Goal: Task Accomplishment & Management: Manage account settings

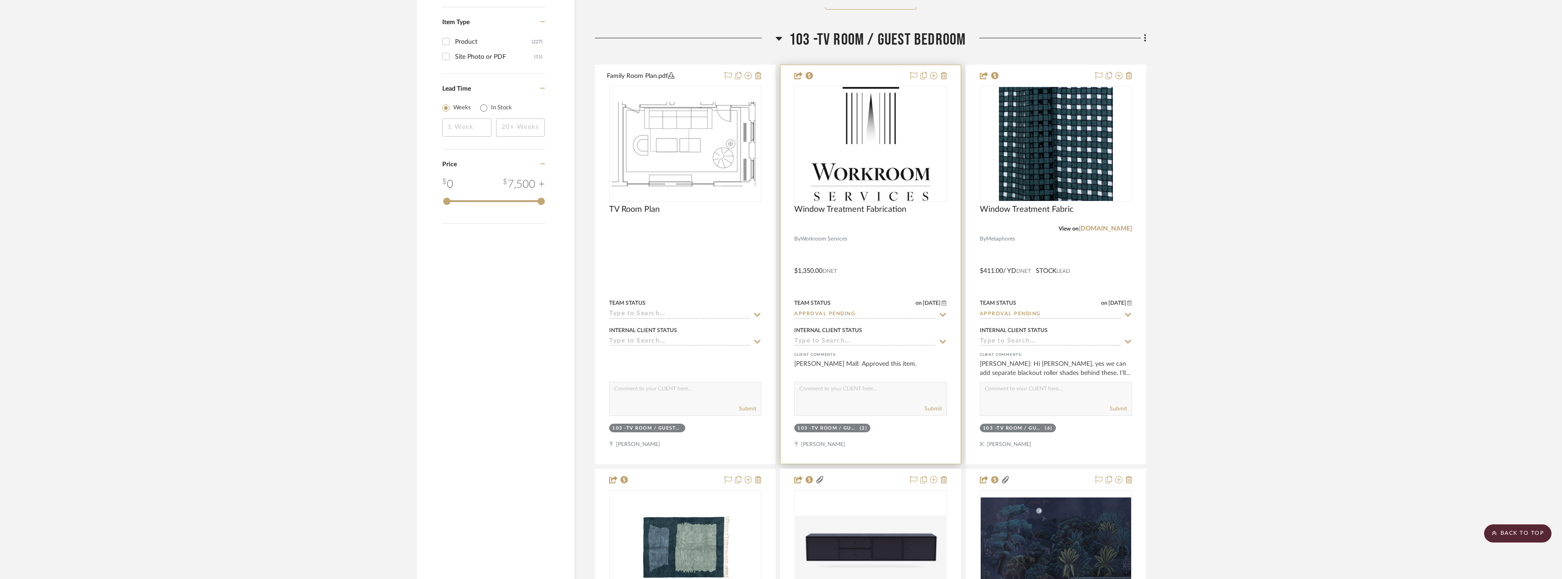
scroll to position [1459, 0]
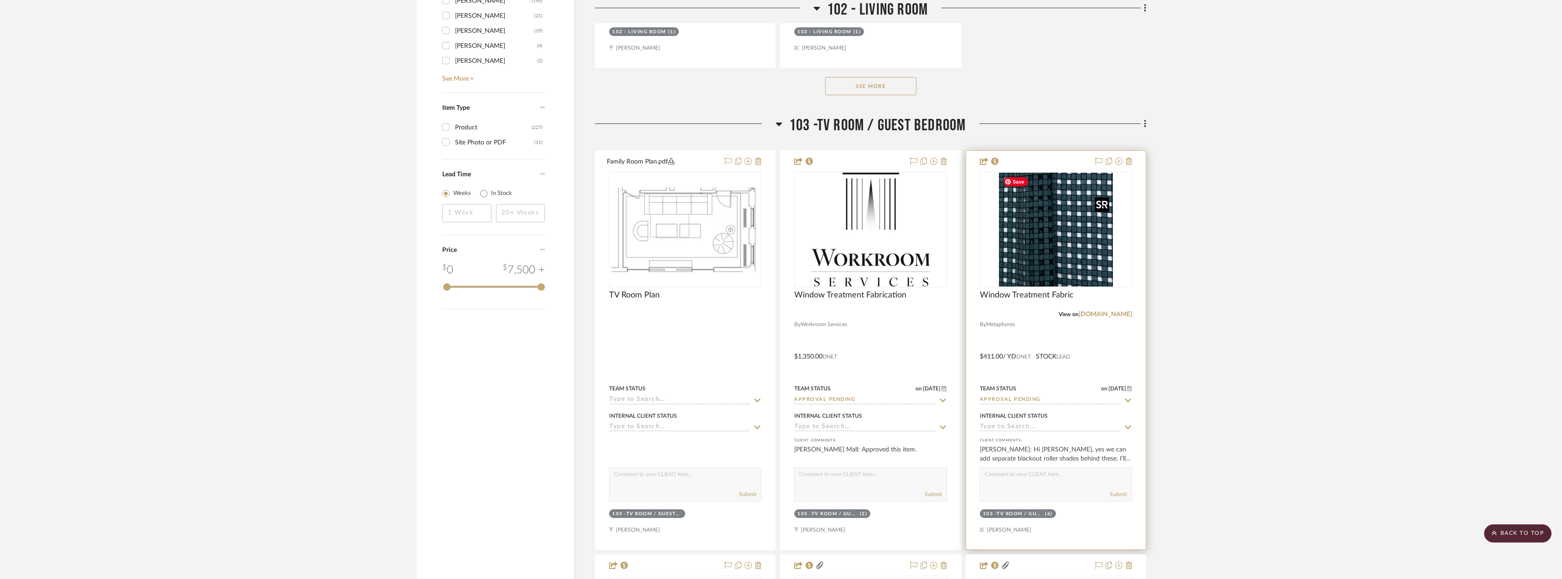
click at [1047, 235] on img "0" at bounding box center [1056, 230] width 114 height 114
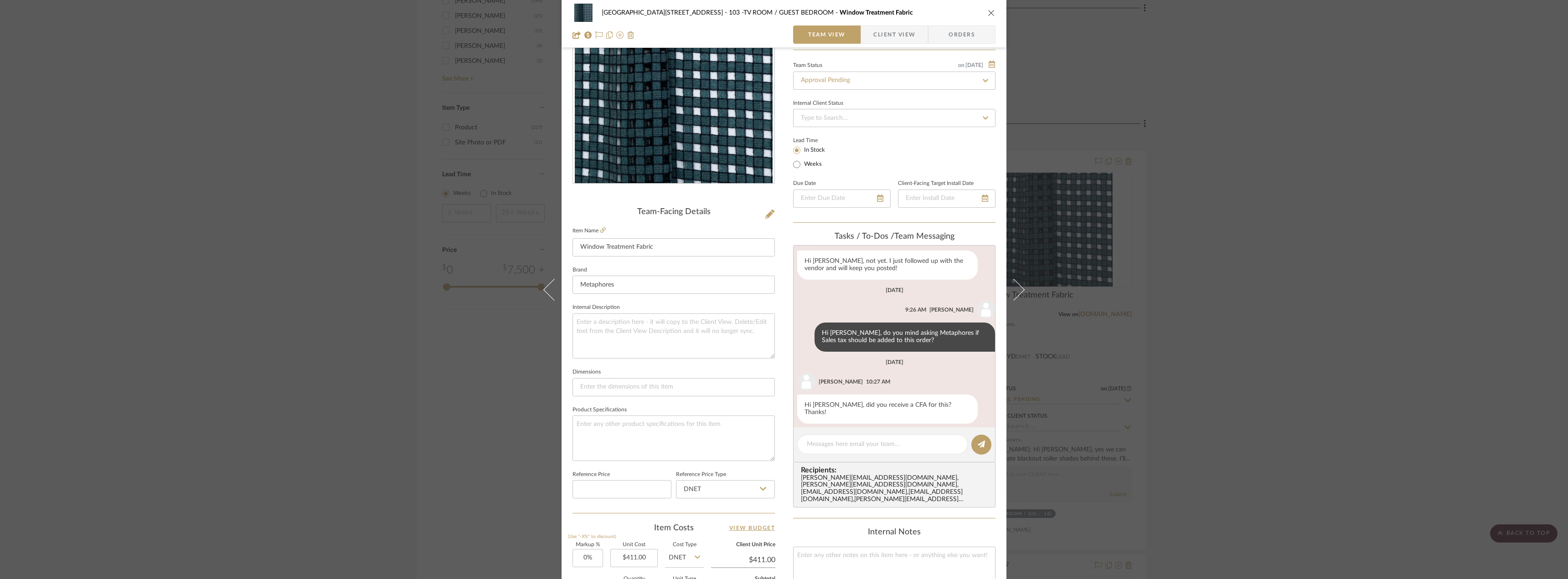
scroll to position [46, 0]
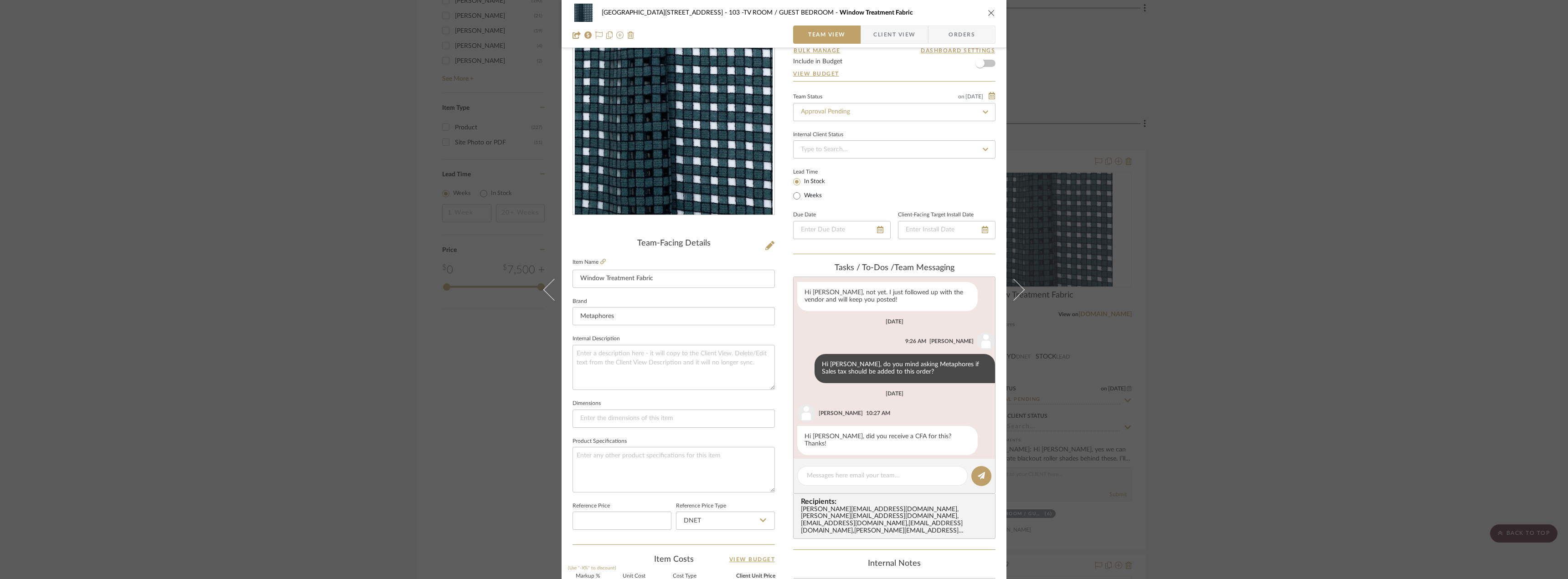
click at [883, 34] on span "Client View" at bounding box center [894, 35] width 42 height 18
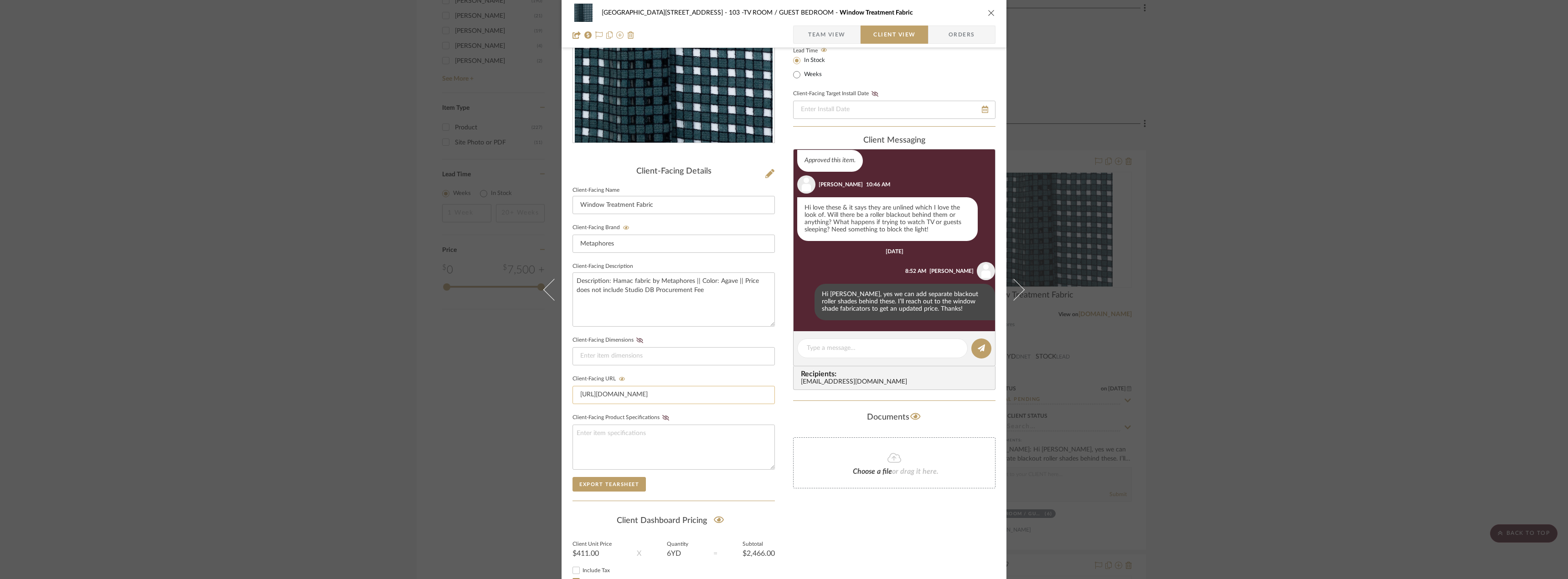
scroll to position [186, 0]
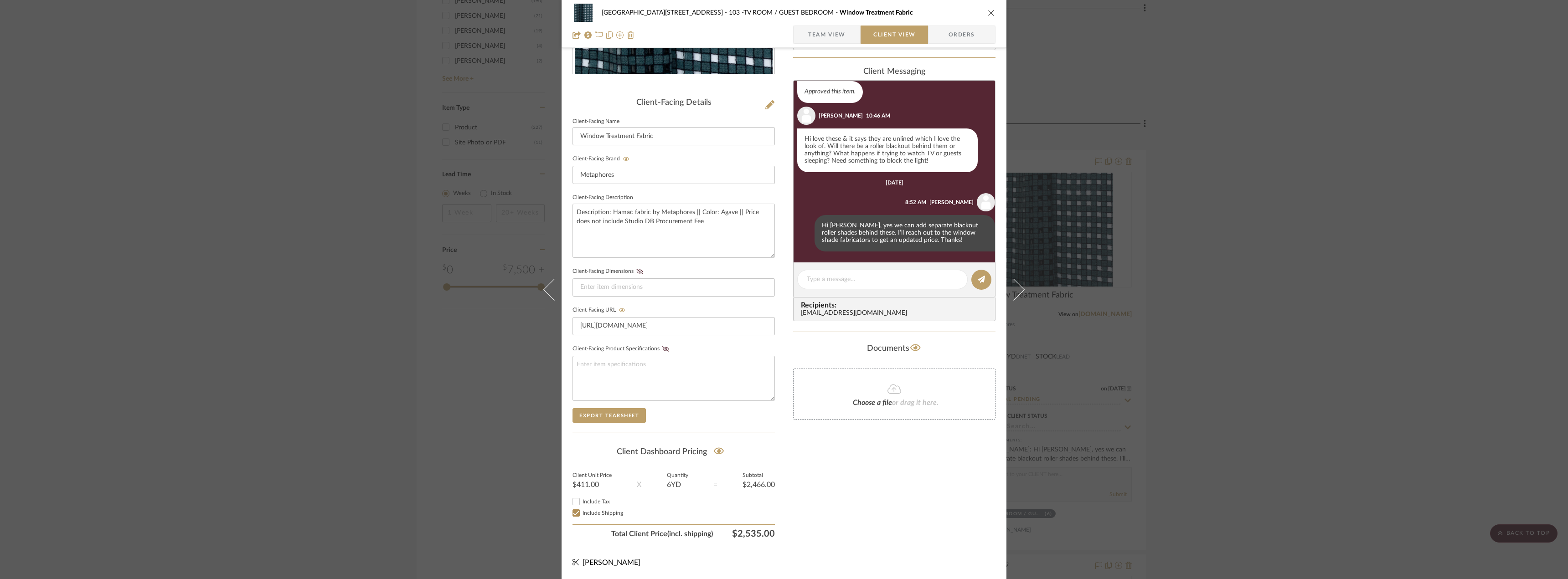
click at [592, 503] on span "Include Tax" at bounding box center [596, 501] width 27 height 5
click at [582, 503] on input "Include Tax" at bounding box center [576, 501] width 11 height 11
checkbox input "false"
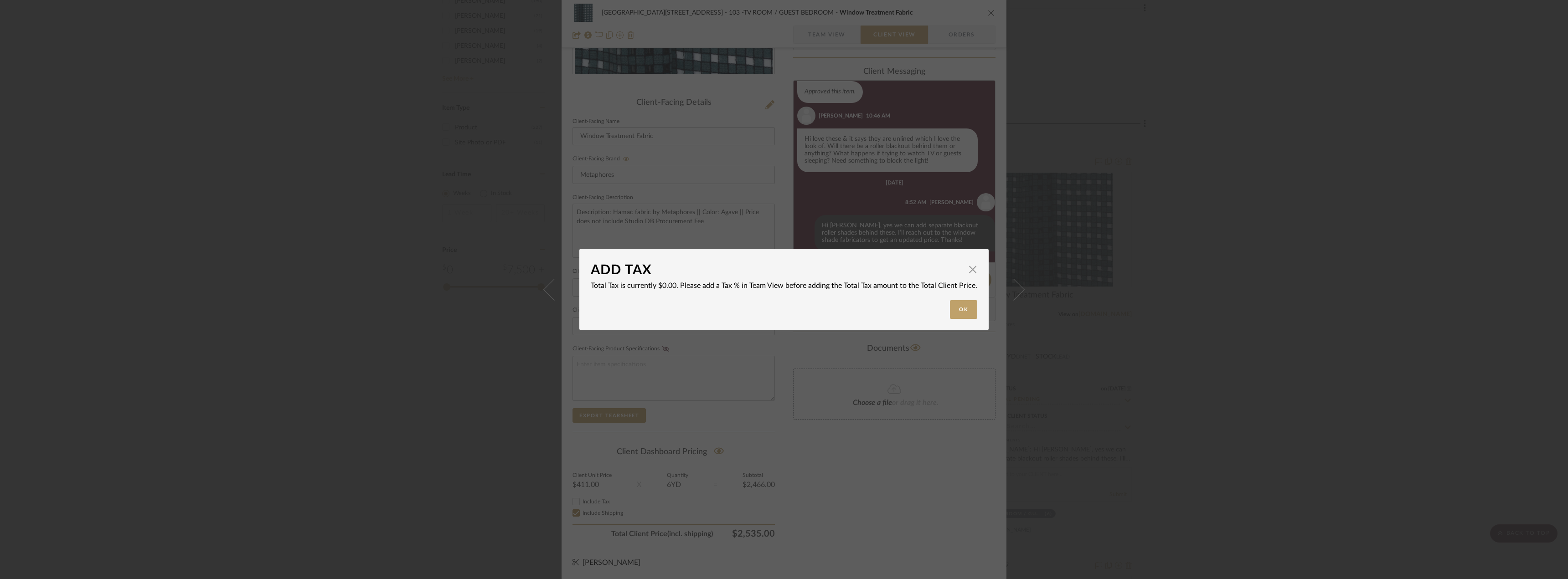
click at [869, 499] on div "ADD TAX × Total Tax is currently $0.00. Please add a Tax % in Team View before …" at bounding box center [784, 289] width 1568 height 579
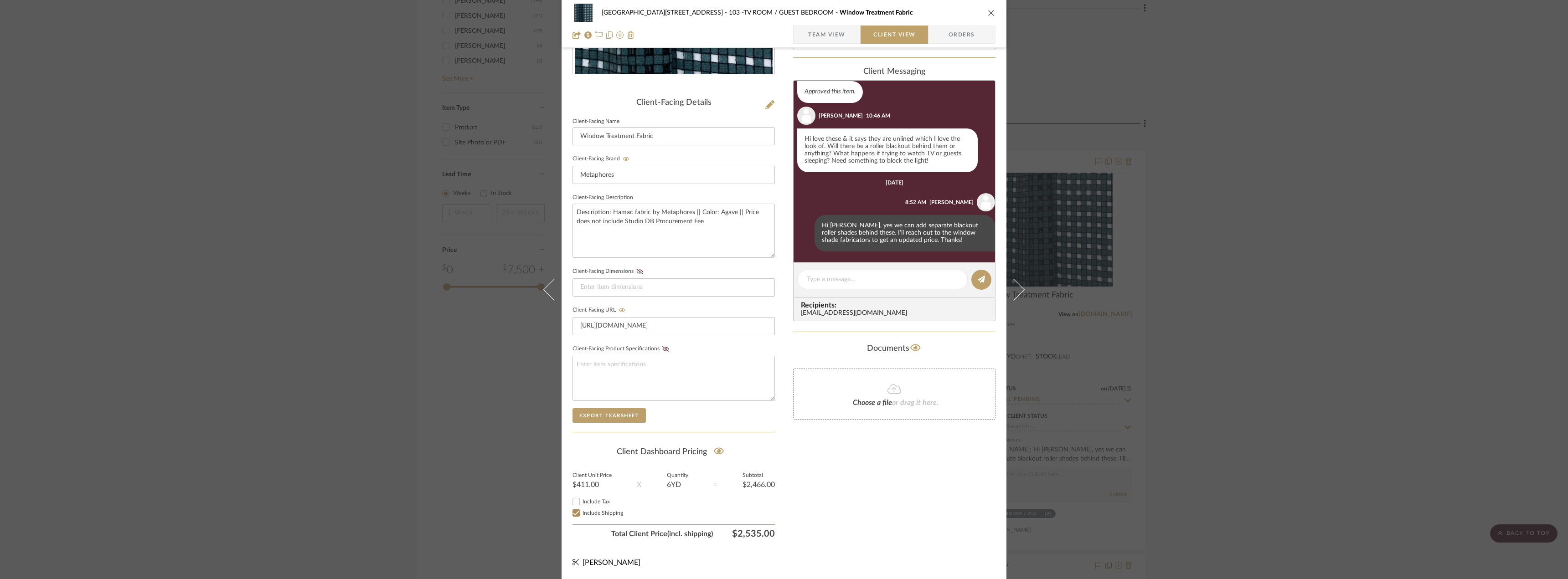
scroll to position [0, 0]
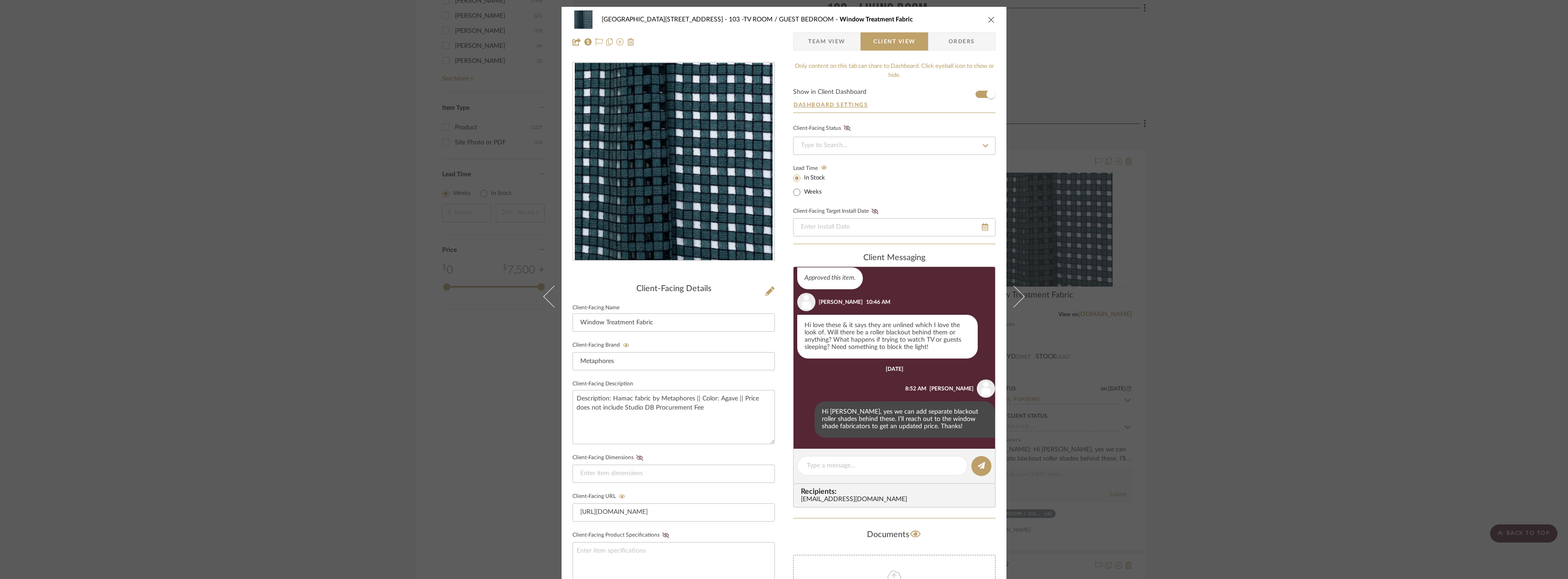
click at [823, 45] on span "Team View" at bounding box center [826, 41] width 37 height 18
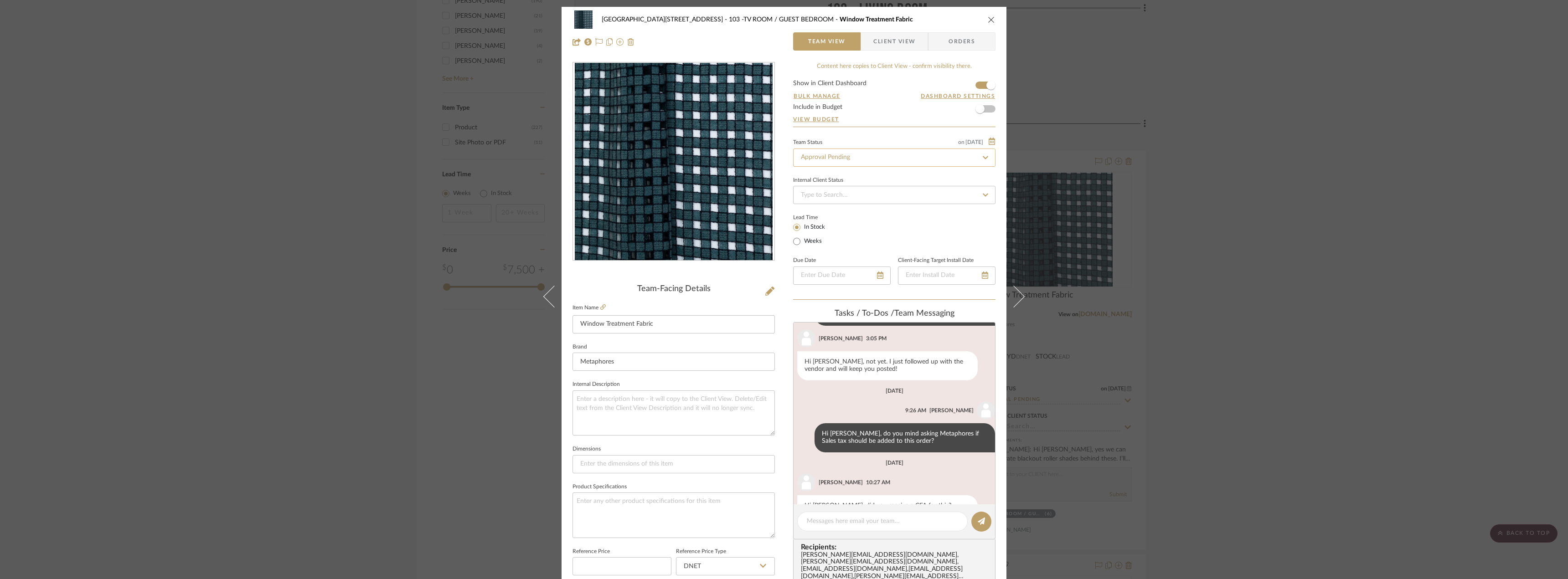
scroll to position [165, 0]
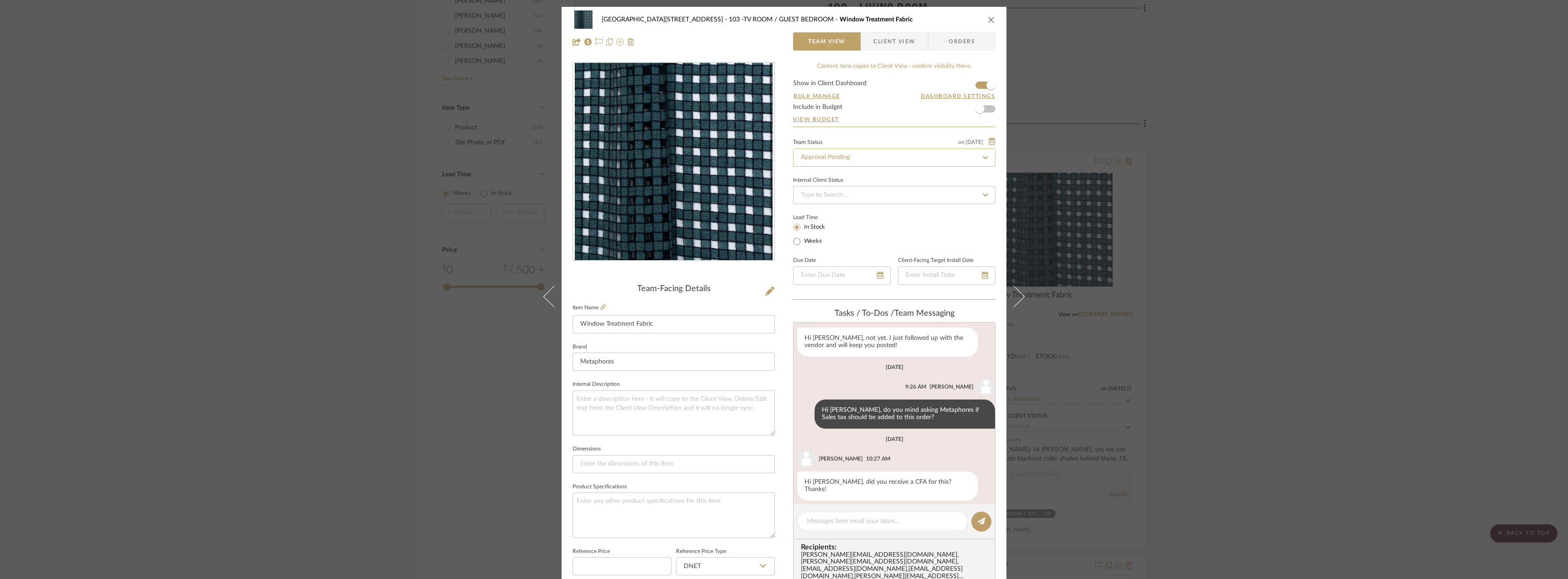
click at [842, 160] on input "Approval Pending" at bounding box center [894, 158] width 202 height 18
type input "need"
click at [866, 255] on div "Need to Order - Client Payment Received" at bounding box center [892, 251] width 202 height 23
type input "[DATE]"
type input "Need to Order - Client Payment Received"
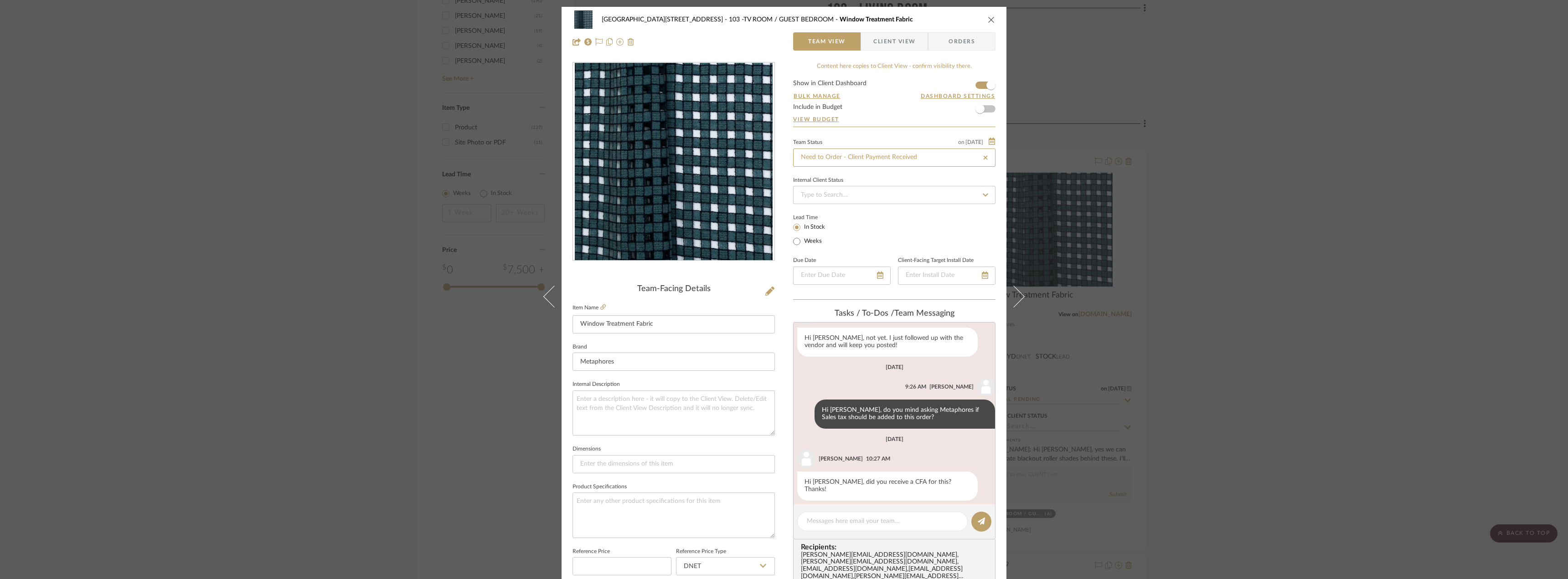
type input "[DATE]"
type input "Need to Order - Client Payment Received"
click at [884, 34] on span "Client View" at bounding box center [894, 41] width 42 height 18
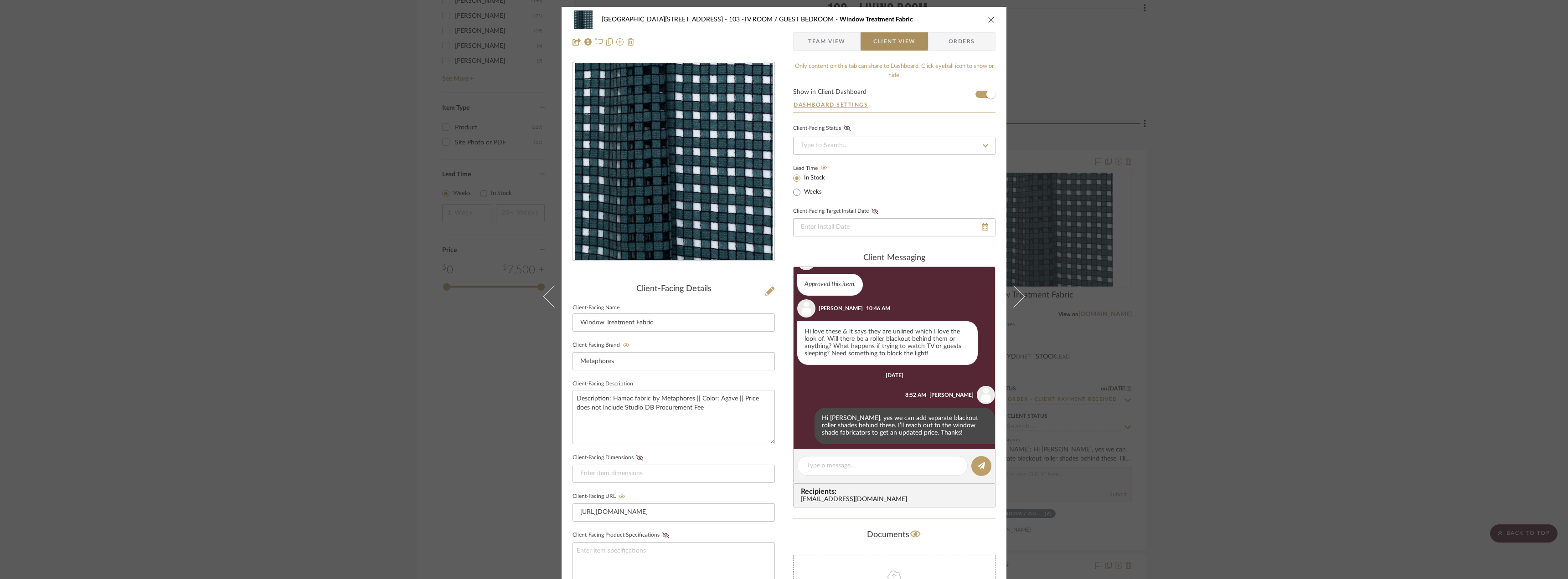
scroll to position [42, 0]
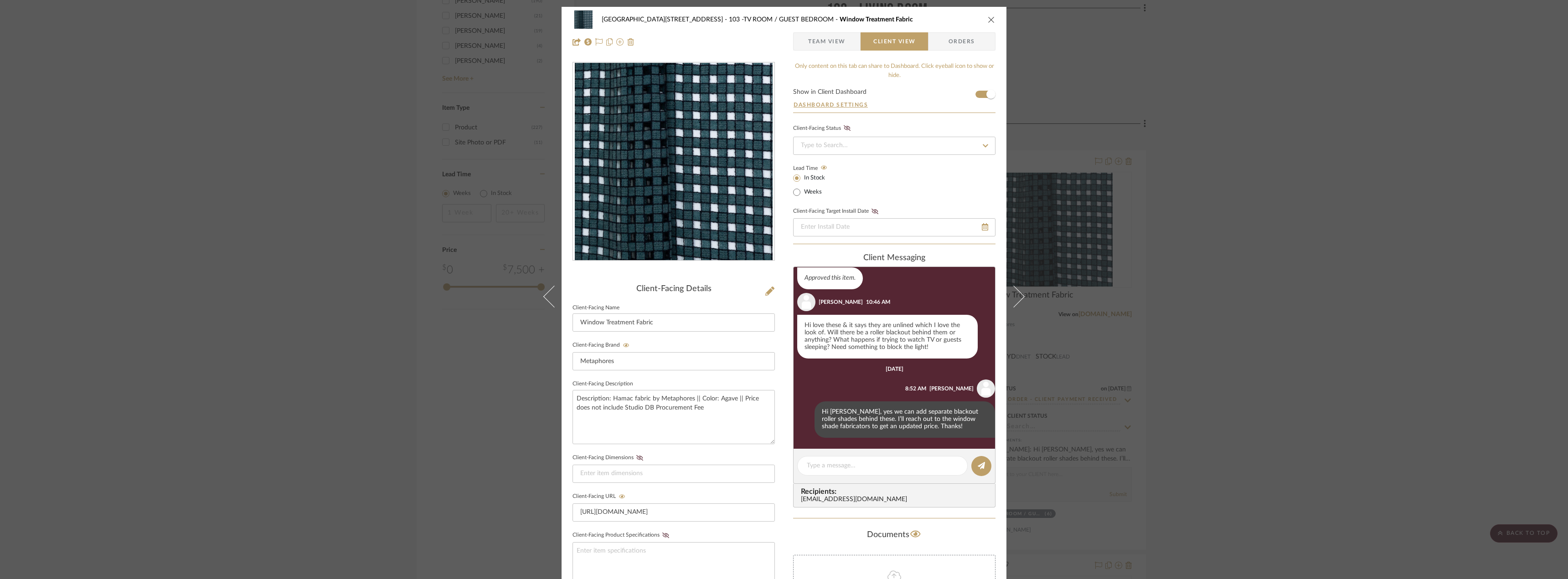
click at [822, 36] on span "Team View" at bounding box center [826, 41] width 37 height 18
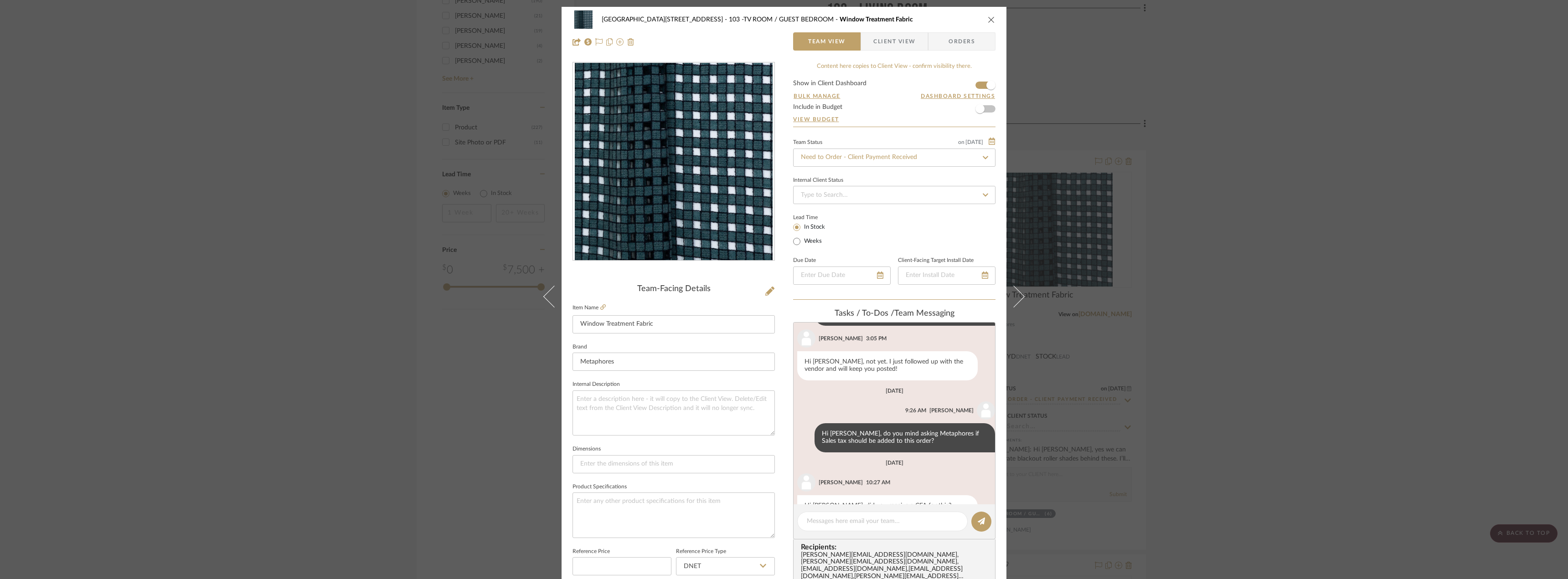
scroll to position [165, 0]
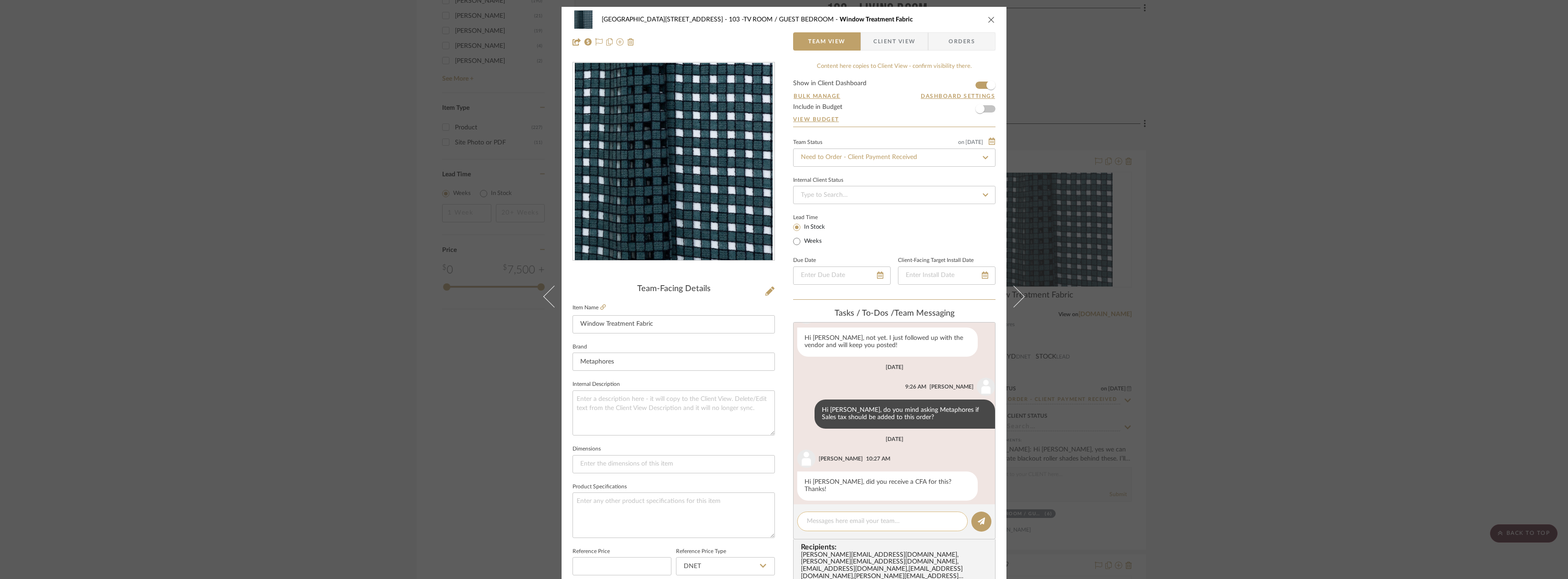
click at [840, 519] on textarea at bounding box center [882, 522] width 151 height 10
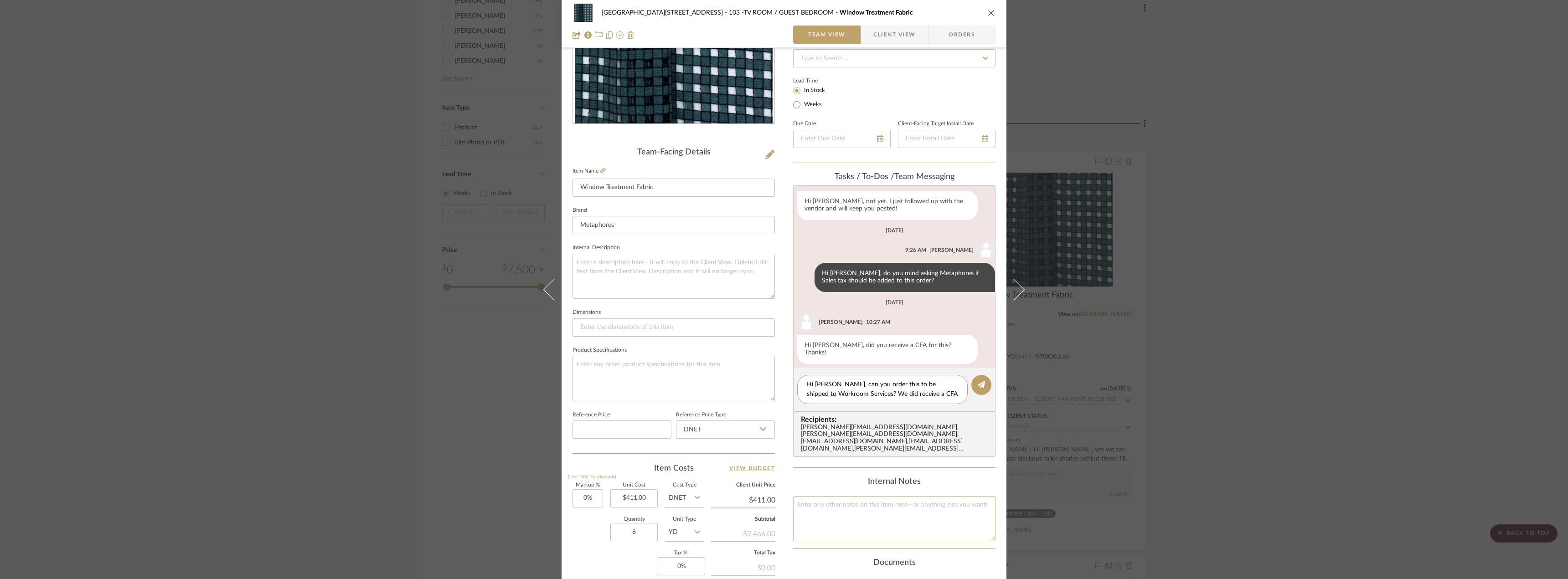
scroll to position [0, 0]
type textarea "Hi Anela, can you order this to be shipped to Workroom Services? We did receive…"
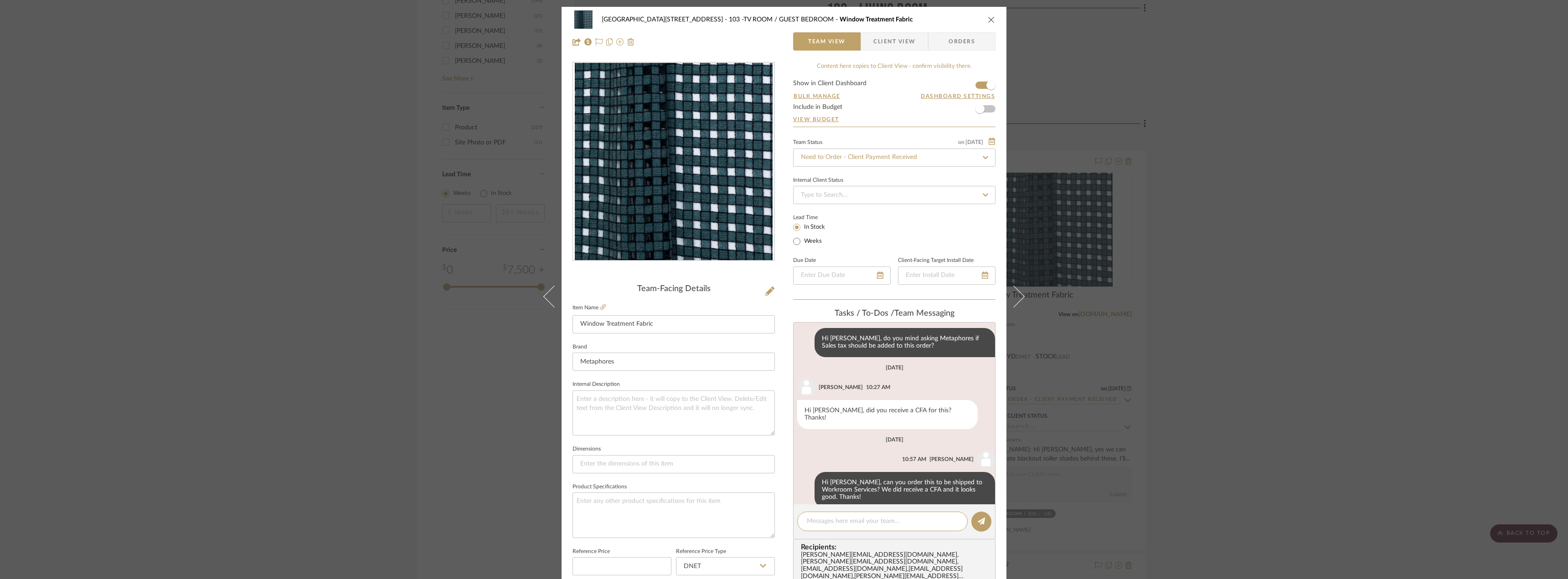
scroll to position [99, 0]
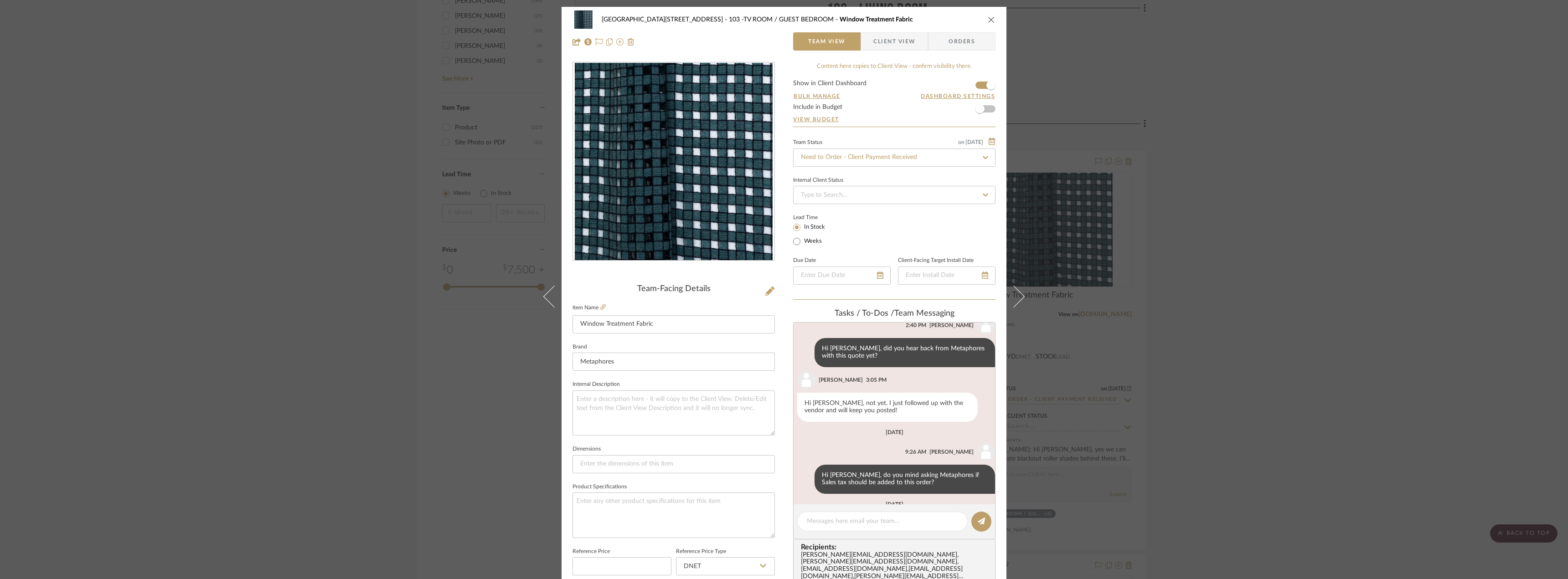
click at [1271, 280] on div "24100 - 1175 Park Avenue - Mall 103 -TV ROOM / GUEST BEDROOM Window Treatment F…" at bounding box center [784, 289] width 1568 height 579
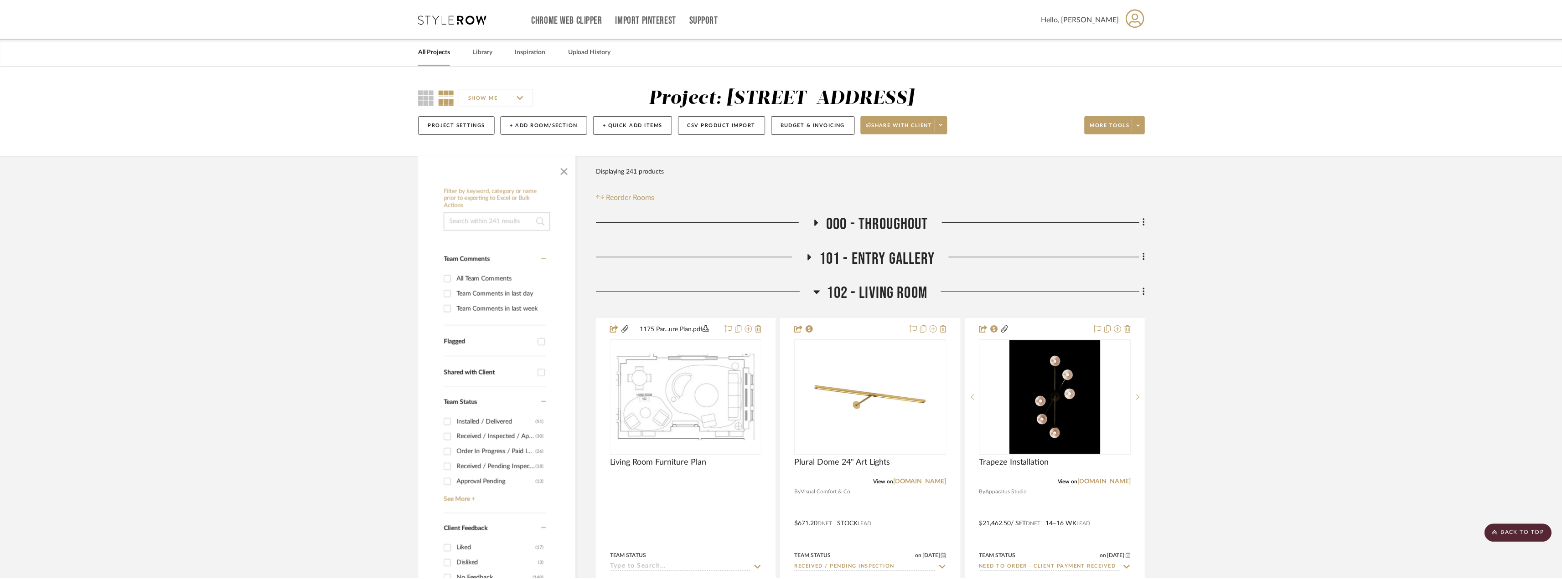
scroll to position [1459, 0]
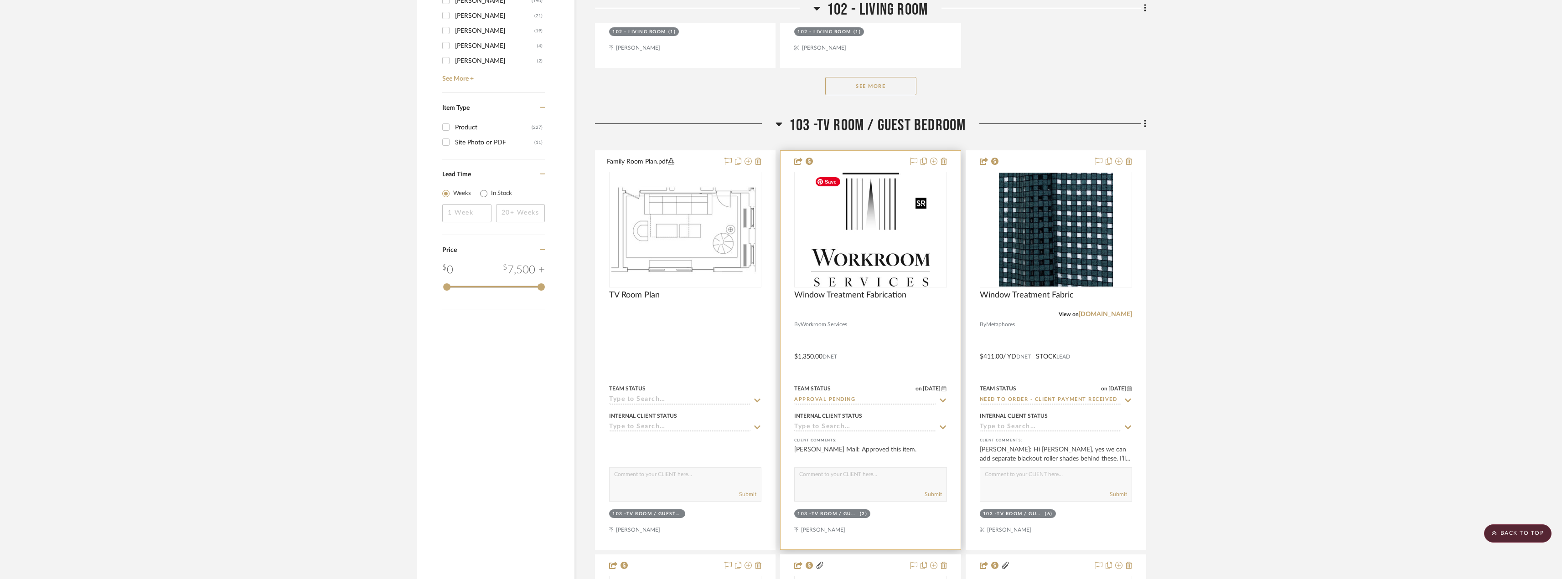
click at [870, 250] on img "0" at bounding box center [870, 230] width 119 height 114
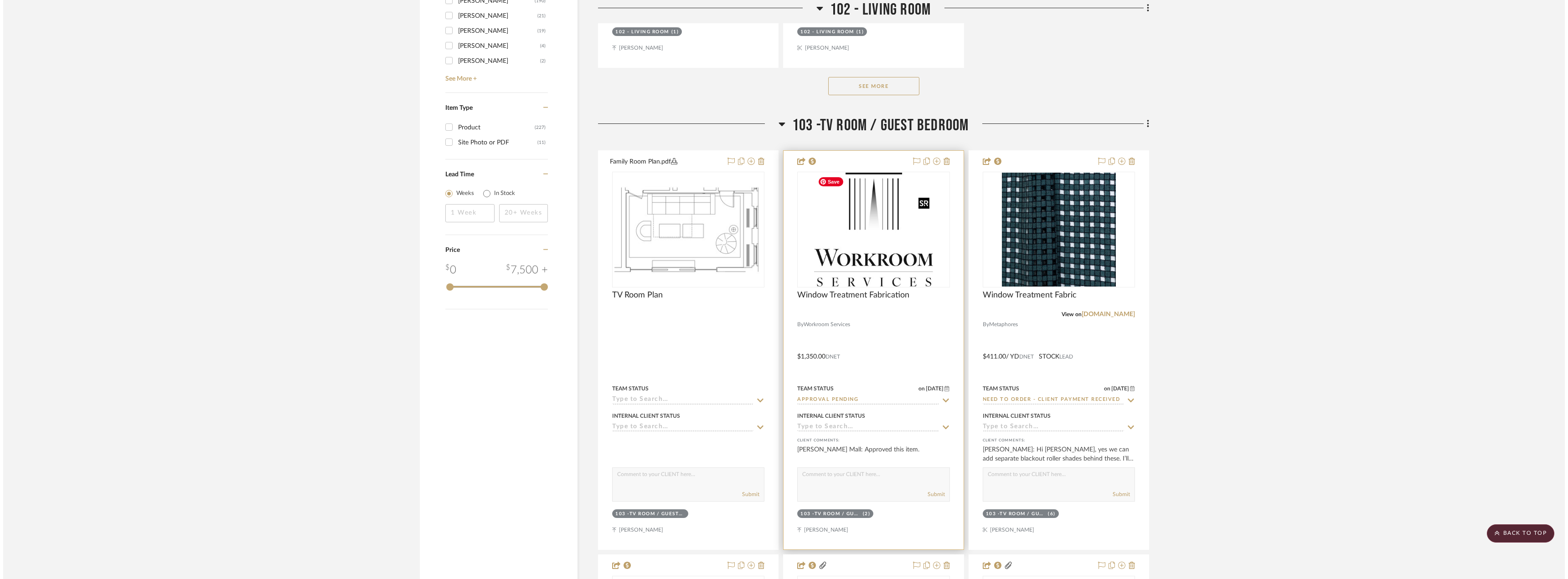
scroll to position [0, 0]
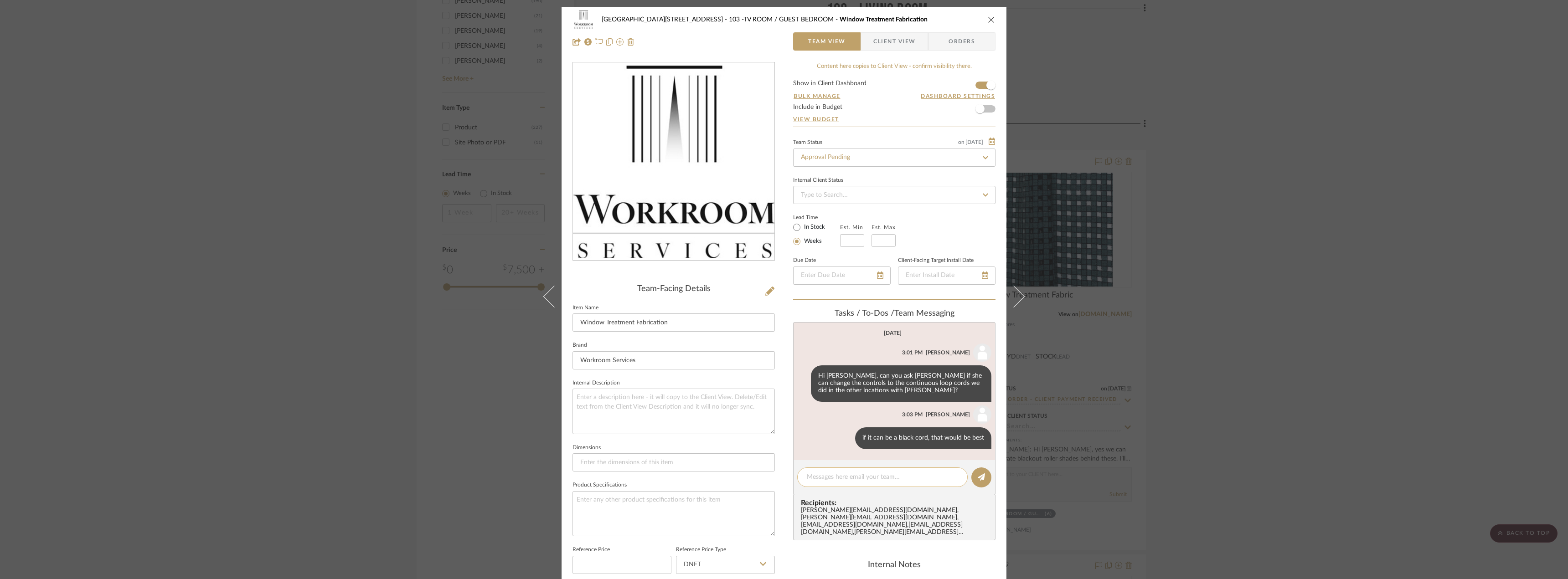
click at [856, 475] on textarea at bounding box center [882, 478] width 151 height 10
type textarea "J"
type textarea "Workroom Services is working on an updated quote for these to be battery operat…"
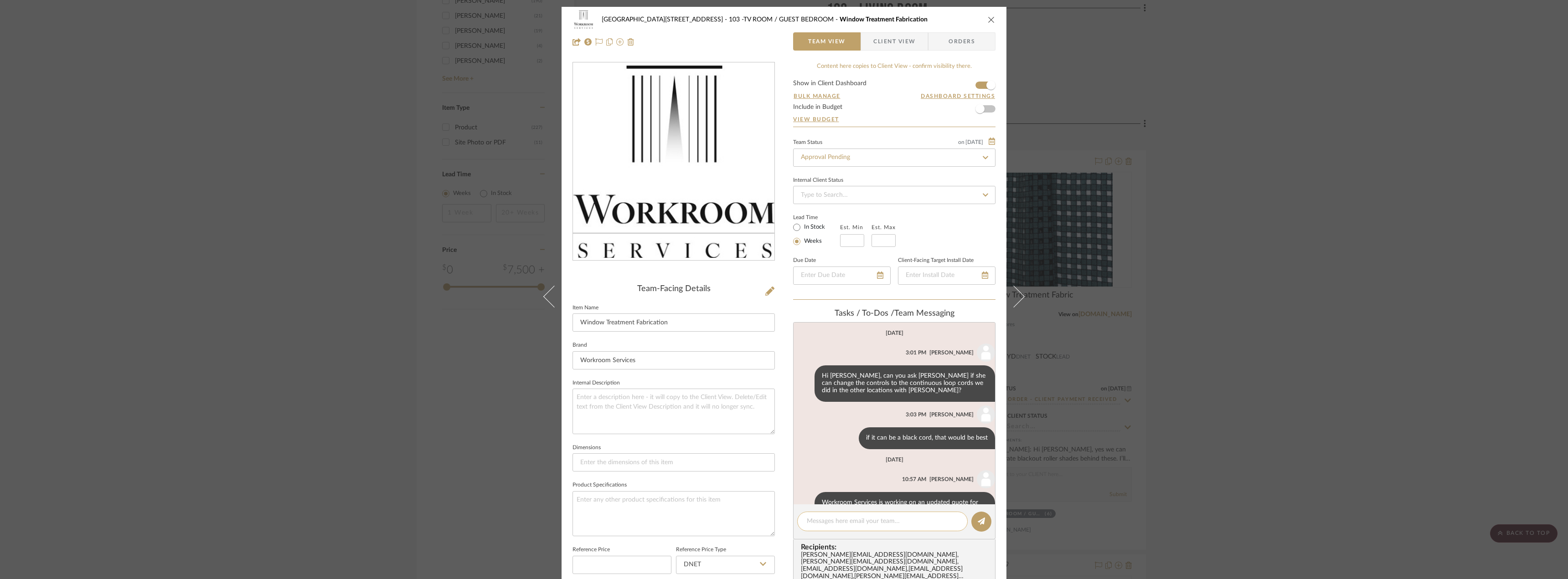
scroll to position [28, 0]
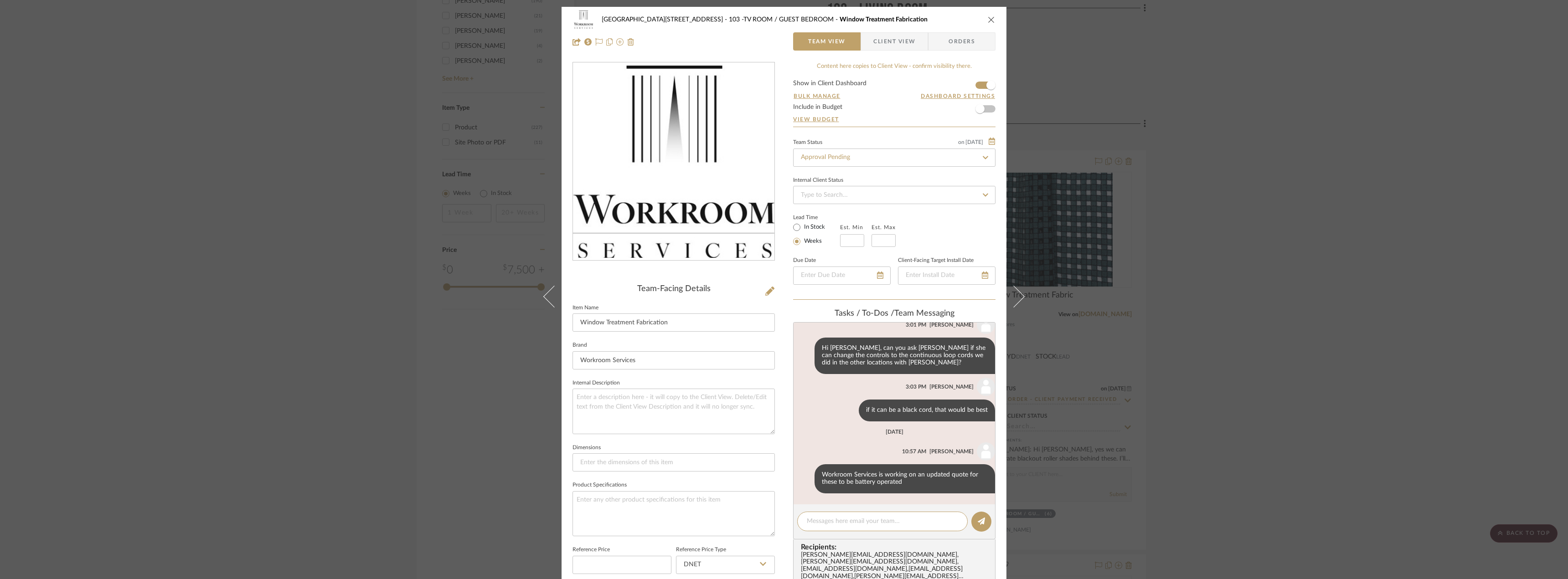
click at [1254, 333] on div "24100 - 1175 Park Avenue - Mall 103 -TV ROOM / GUEST BEDROOM Window Treatment F…" at bounding box center [784, 289] width 1568 height 579
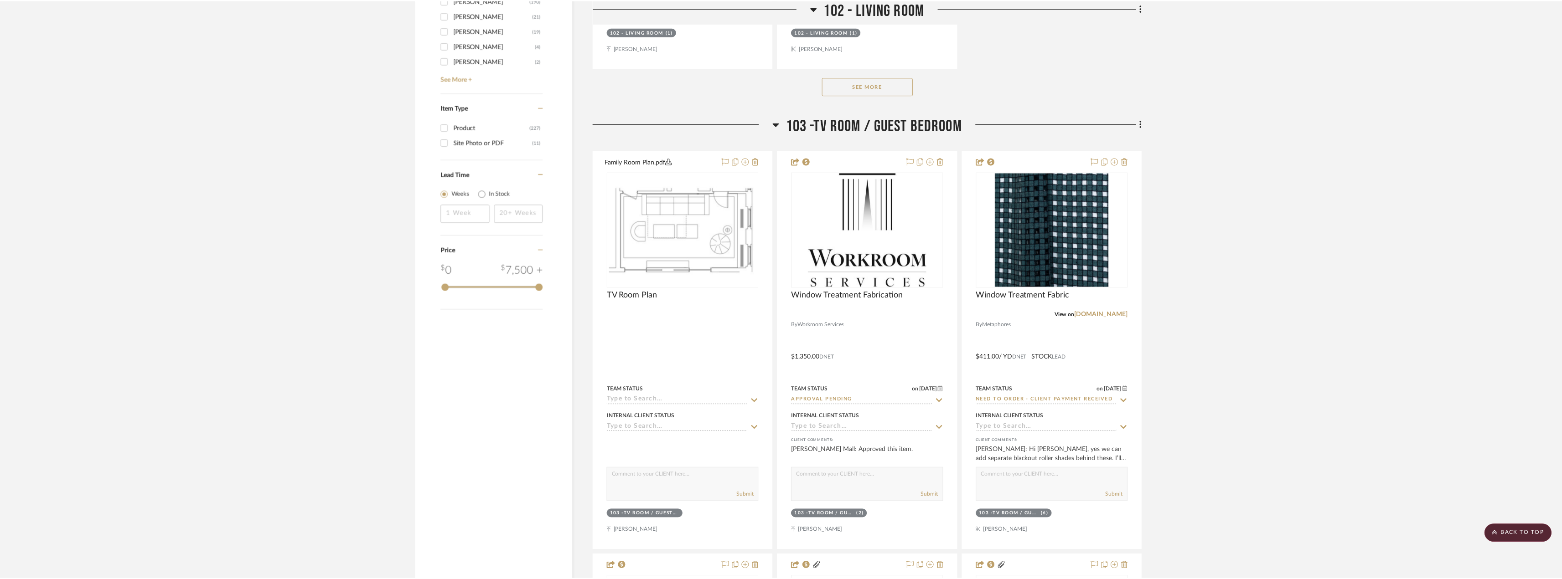
scroll to position [1459, 0]
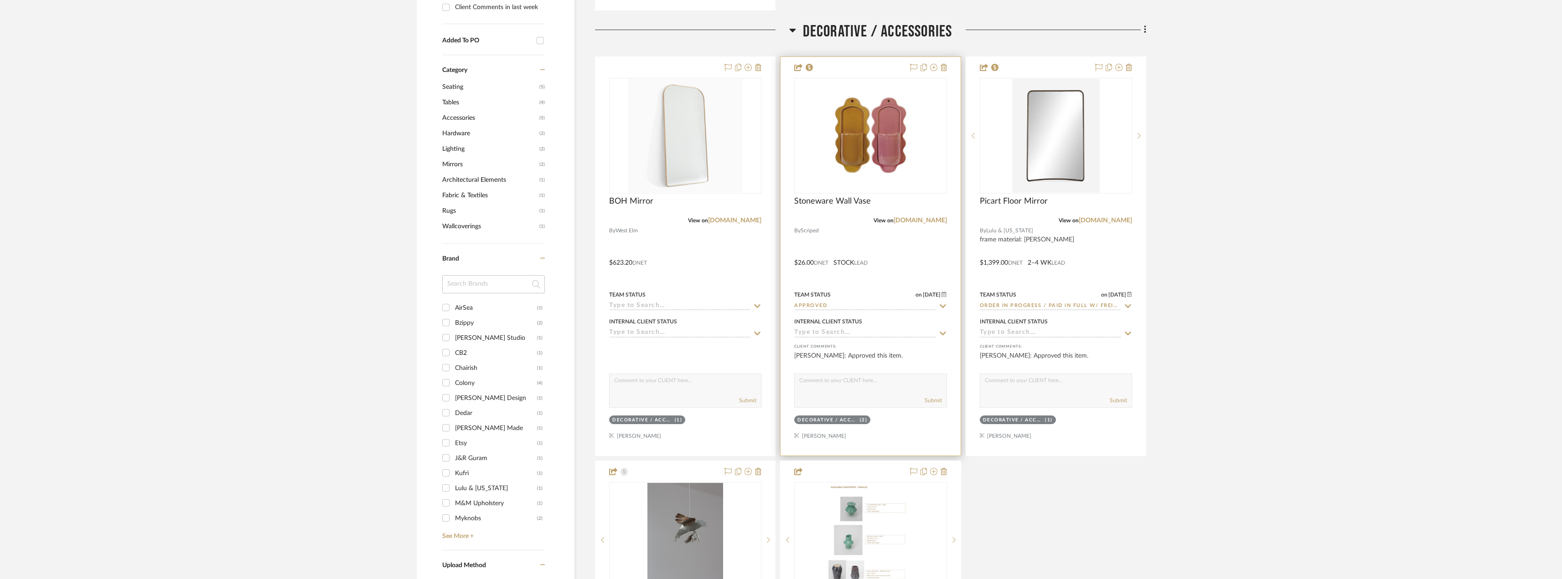
scroll to position [695, 0]
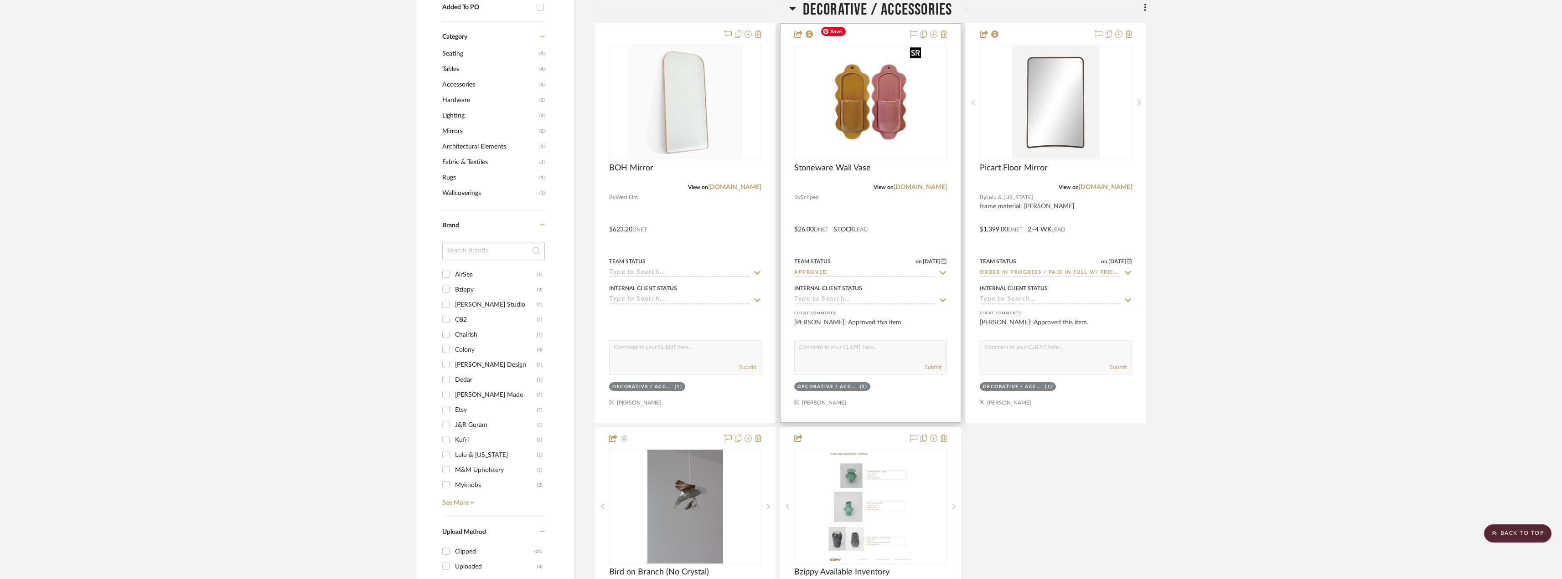
click at [846, 97] on img "0" at bounding box center [870, 103] width 108 height 114
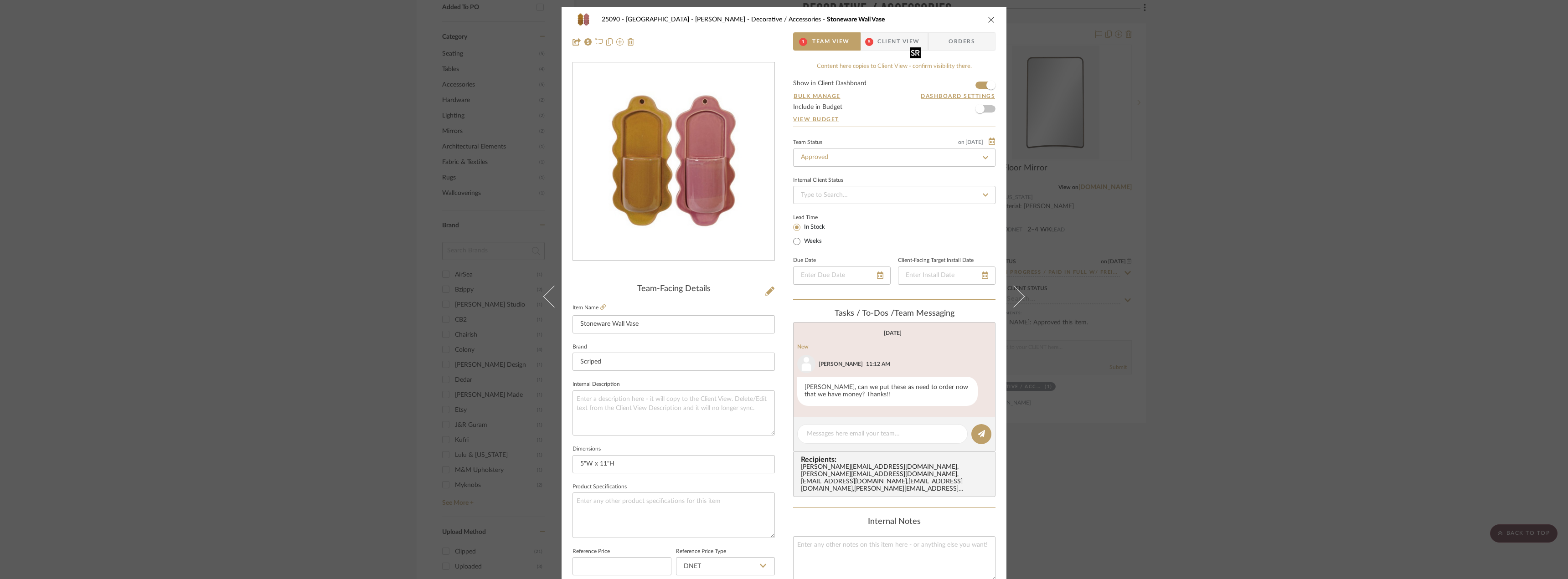
scroll to position [24, 0]
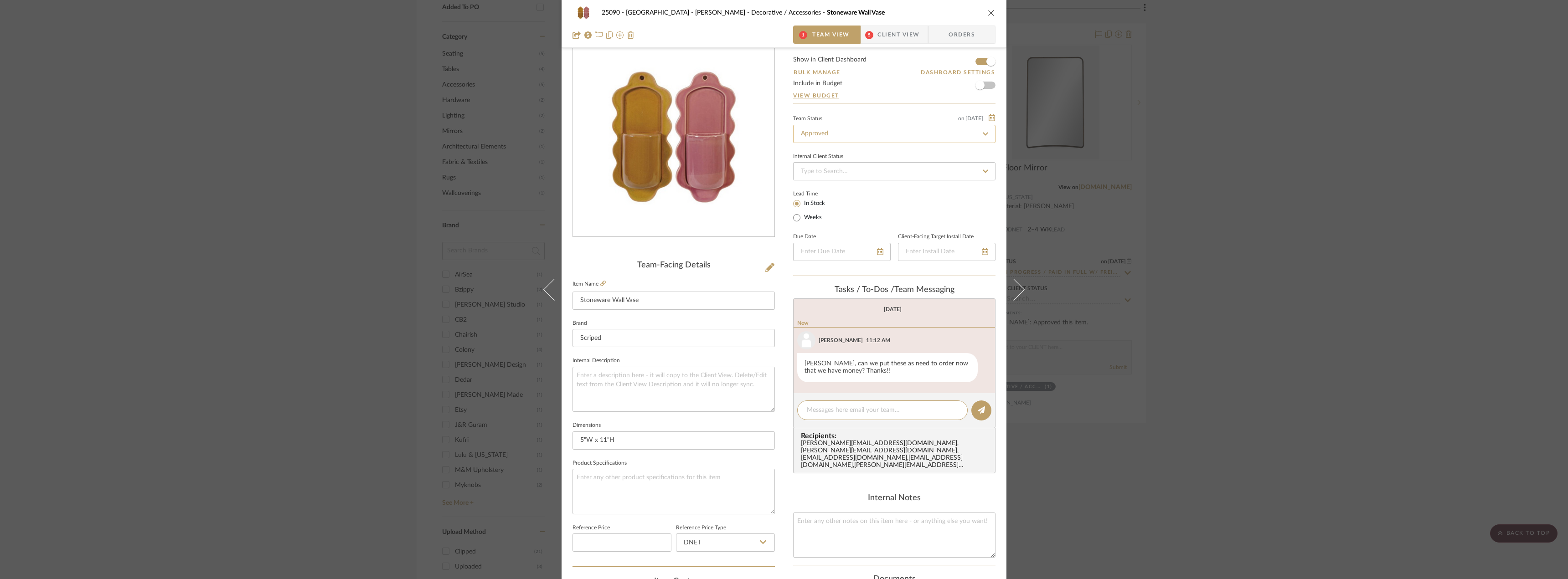
click at [821, 135] on input "Approved" at bounding box center [894, 134] width 202 height 18
click at [833, 232] on div "Need to Order - Client Payment Received" at bounding box center [892, 228] width 202 height 23
type input "Need to Order - Client Payment Received"
click at [1195, 230] on div "25090 - Bowie House - Lela Rose Decorative / Accessories Stoneware Wall Vase 1 …" at bounding box center [784, 289] width 1568 height 579
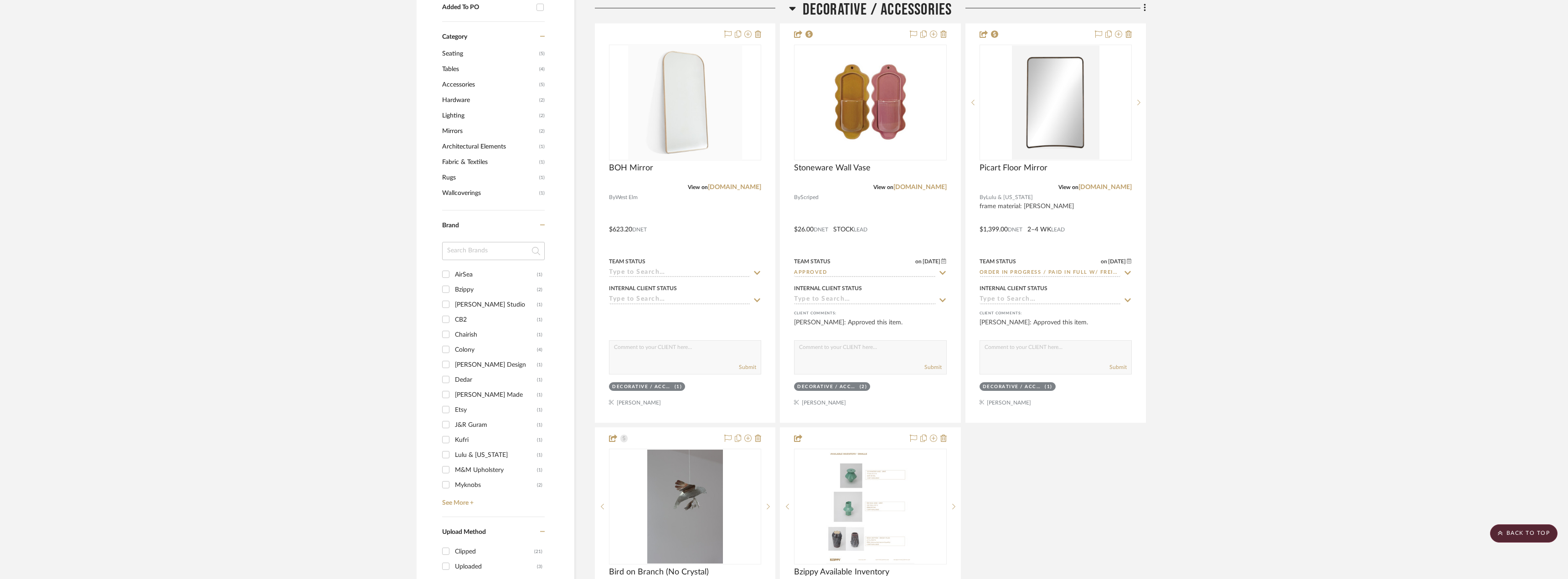
type input "Need to Order - Client Payment Received"
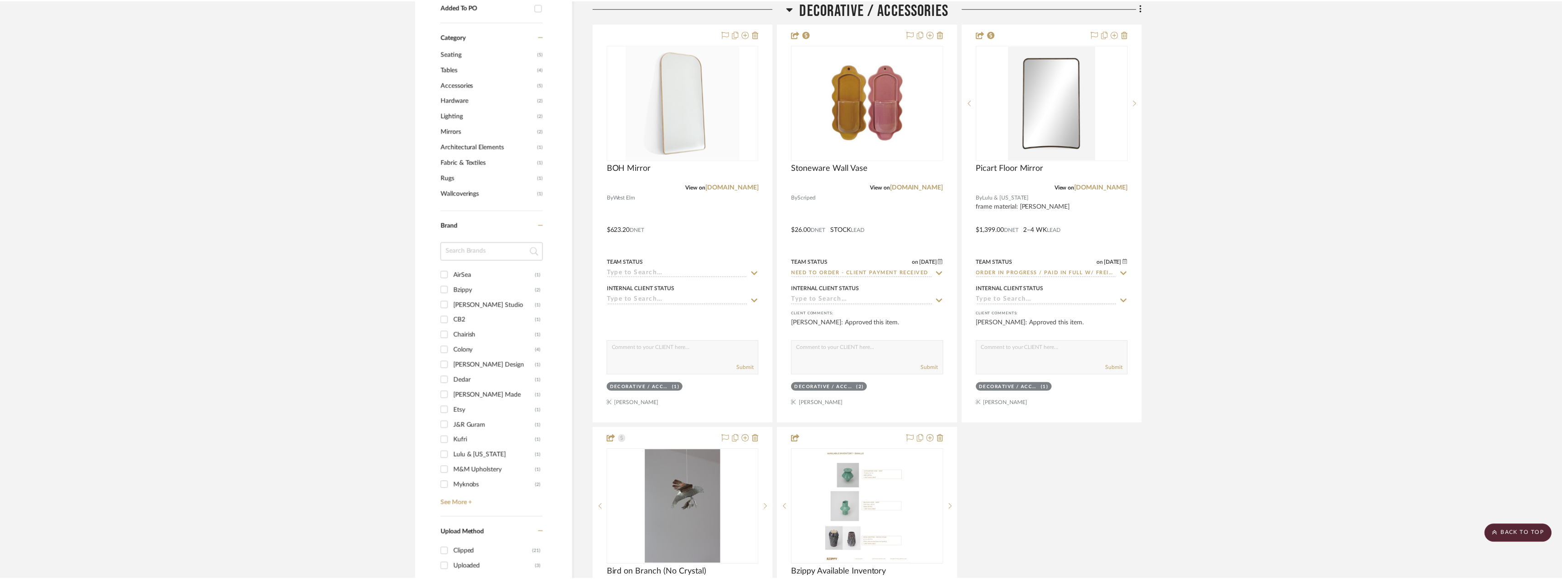
scroll to position [695, 0]
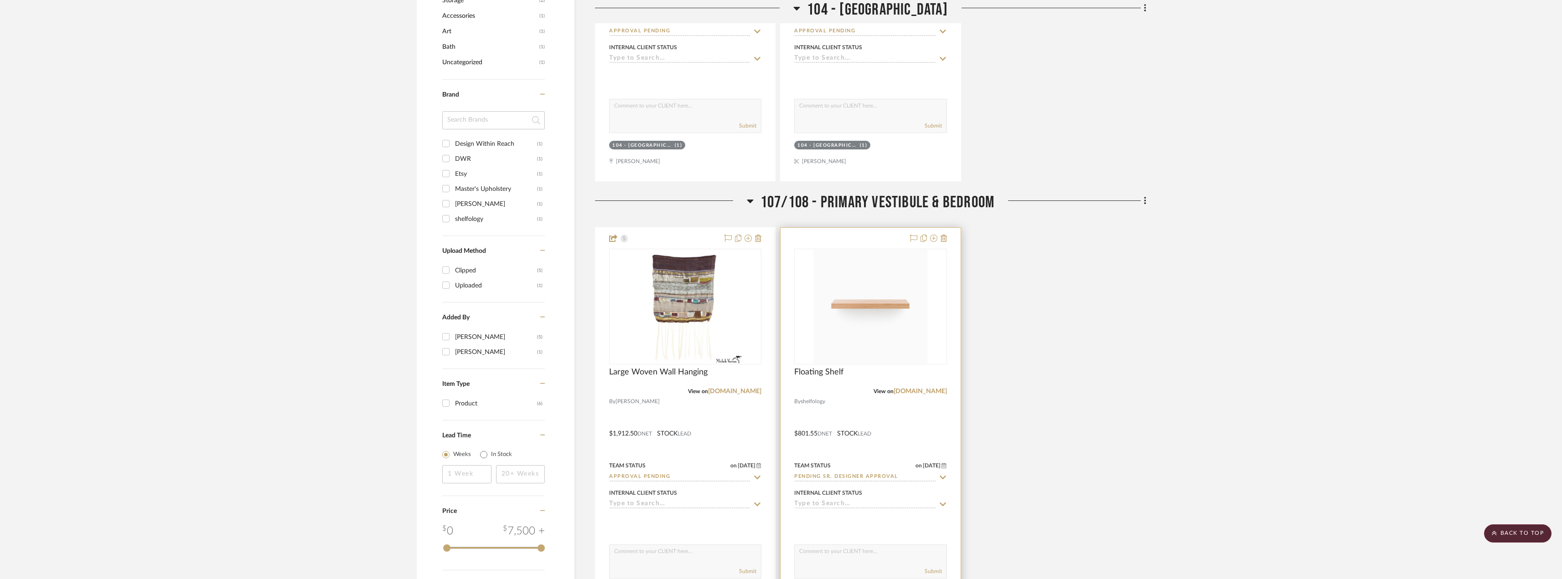
scroll to position [672, 0]
click at [877, 303] on img "0" at bounding box center [870, 307] width 114 height 114
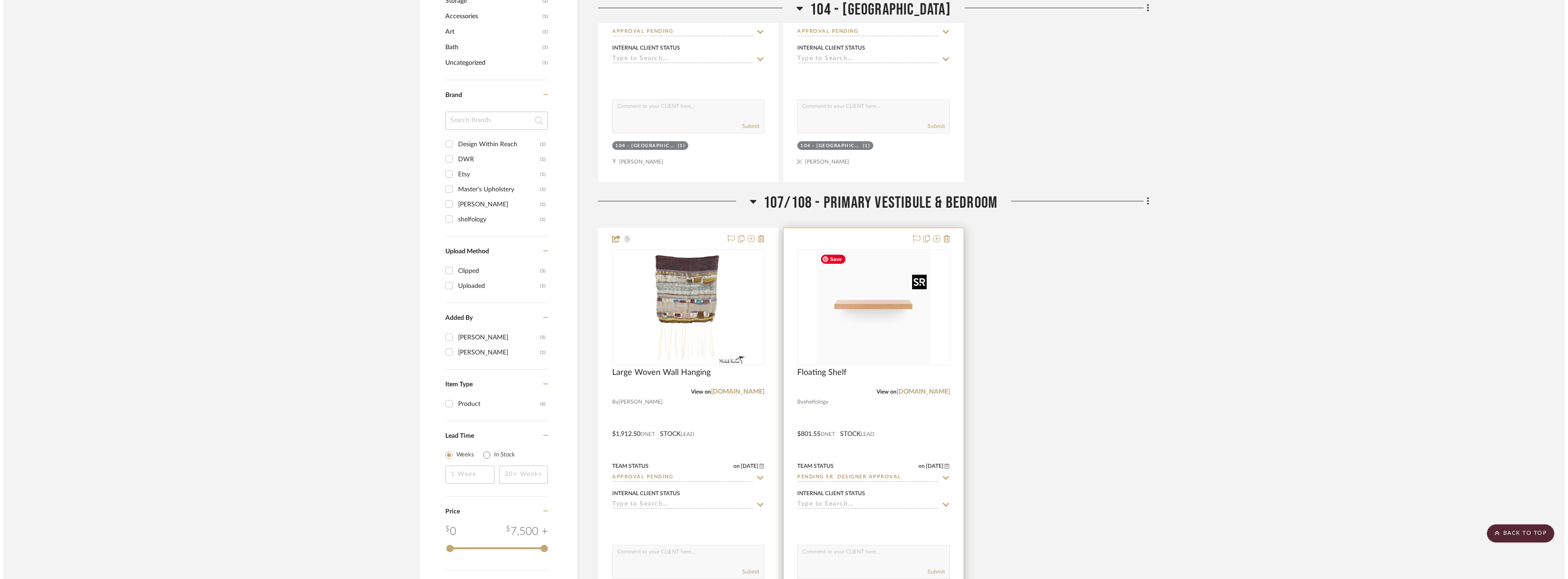
scroll to position [0, 0]
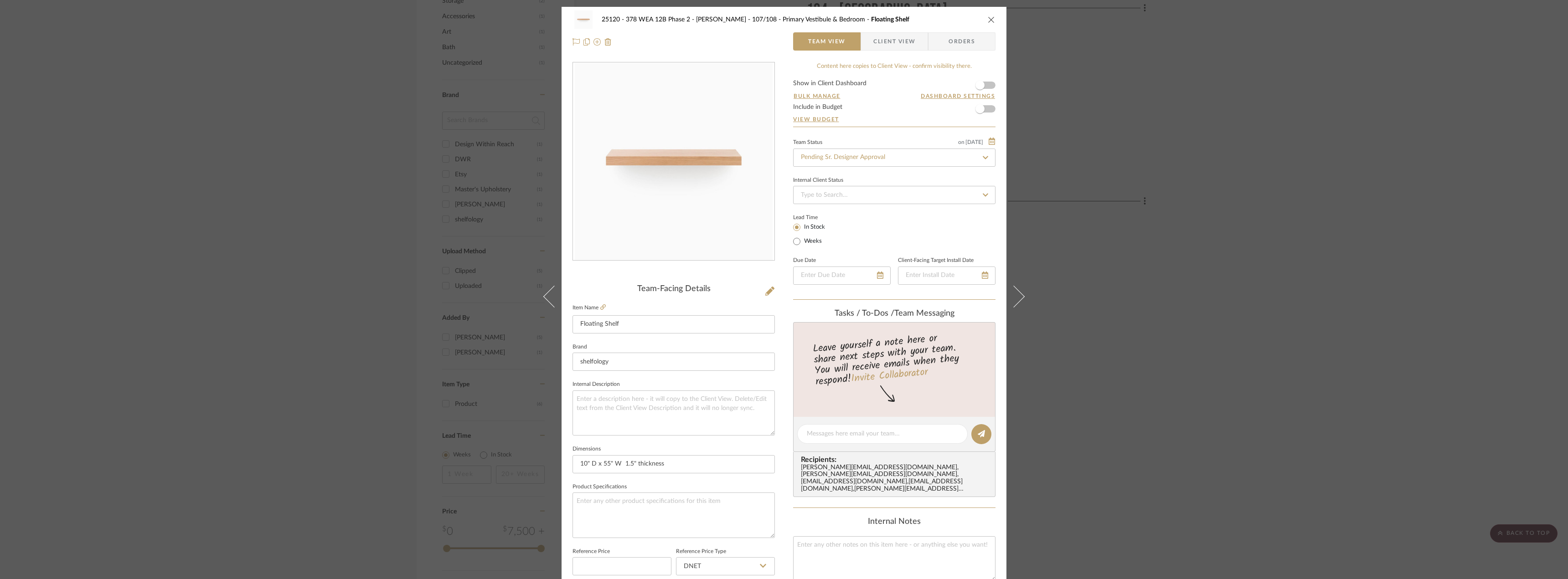
click at [889, 46] on span "Client View" at bounding box center [894, 41] width 42 height 18
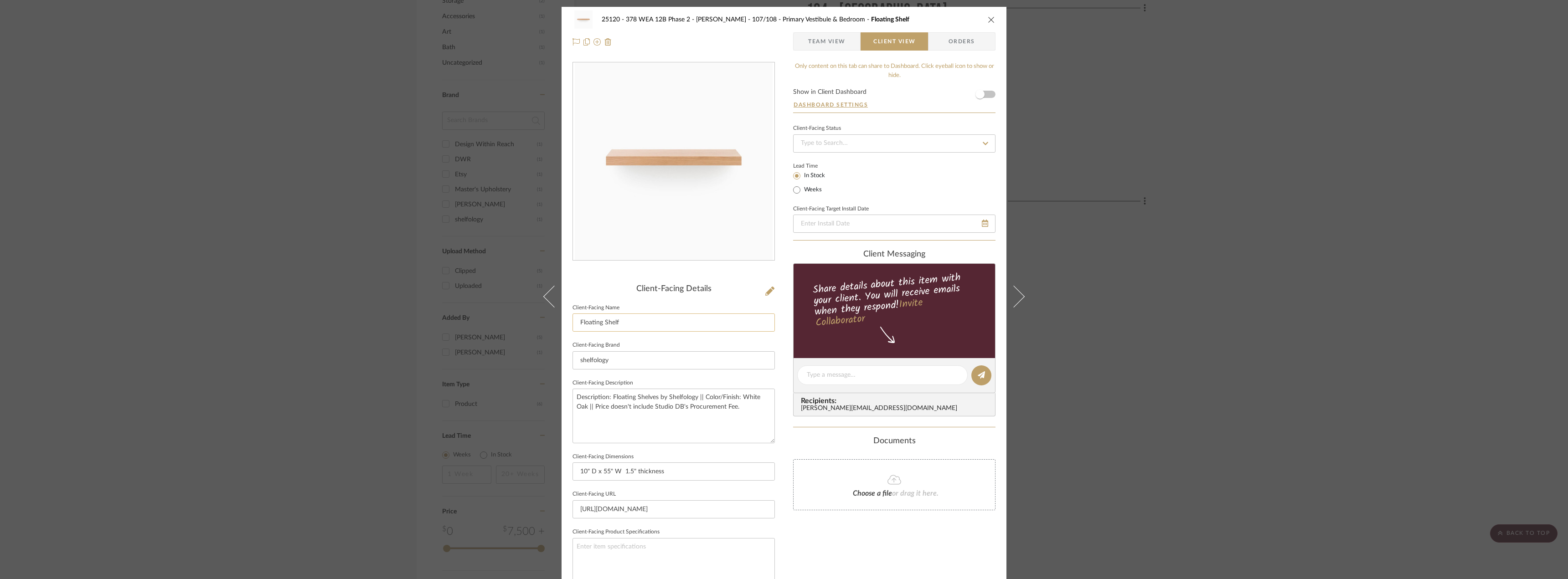
click at [620, 323] on input "Floating Shelf" at bounding box center [674, 323] width 202 height 18
type input "Floating Shelves"
click at [717, 457] on fieldset "Client-Facing Dimensions 10" D x 55" W 1.5" thickness" at bounding box center [674, 466] width 202 height 31
click at [720, 421] on textarea "Description: Floating Shelves by Shelfology || Color/Finish: White Oak || Price…" at bounding box center [674, 416] width 202 height 54
click at [647, 406] on textarea "Description: Floating Shelves by Shelfology || Color/Finish: White Oak || Price…" at bounding box center [674, 416] width 202 height 54
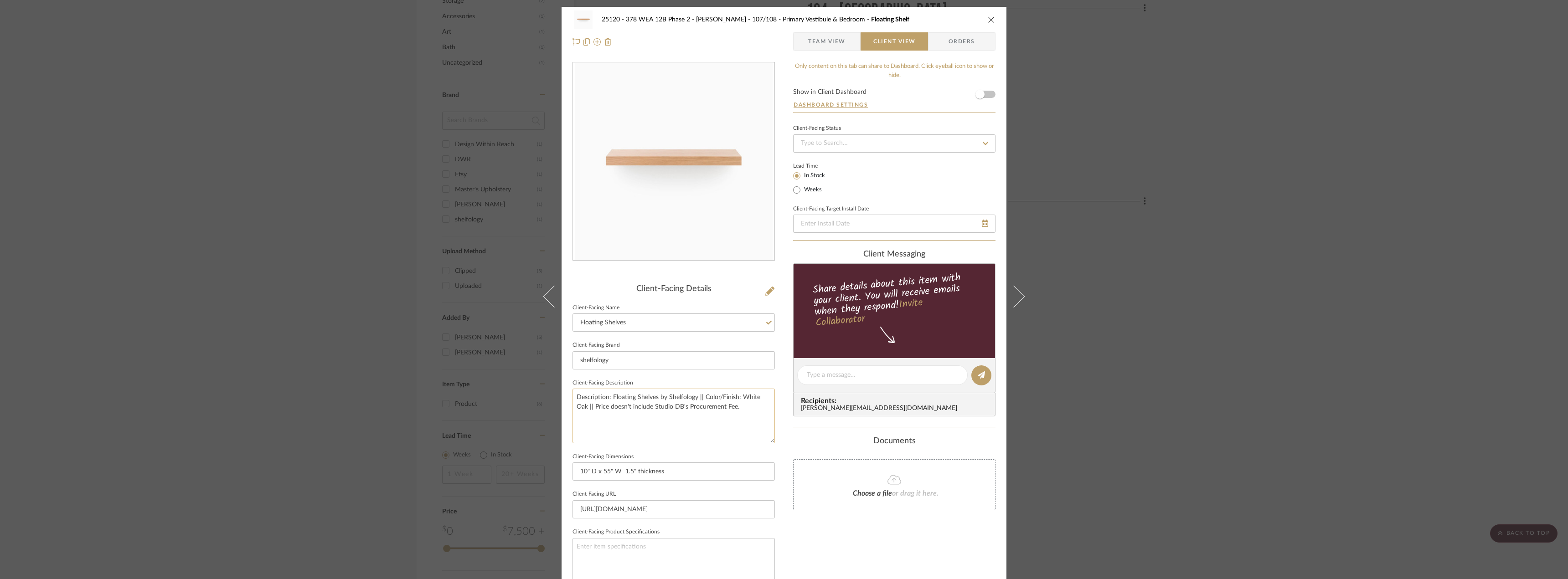
click at [686, 393] on textarea "Description: Floating Shelves by Shelfology || Color/Finish: White Oak || Price…" at bounding box center [674, 416] width 202 height 54
click at [676, 481] on sr-form-field "Client-Facing Dimensions 10" D x 55" W 1.5" thickness" at bounding box center [674, 470] width 202 height 38
click at [676, 474] on input "10" D x 55" W 1.5" thickness" at bounding box center [674, 472] width 202 height 18
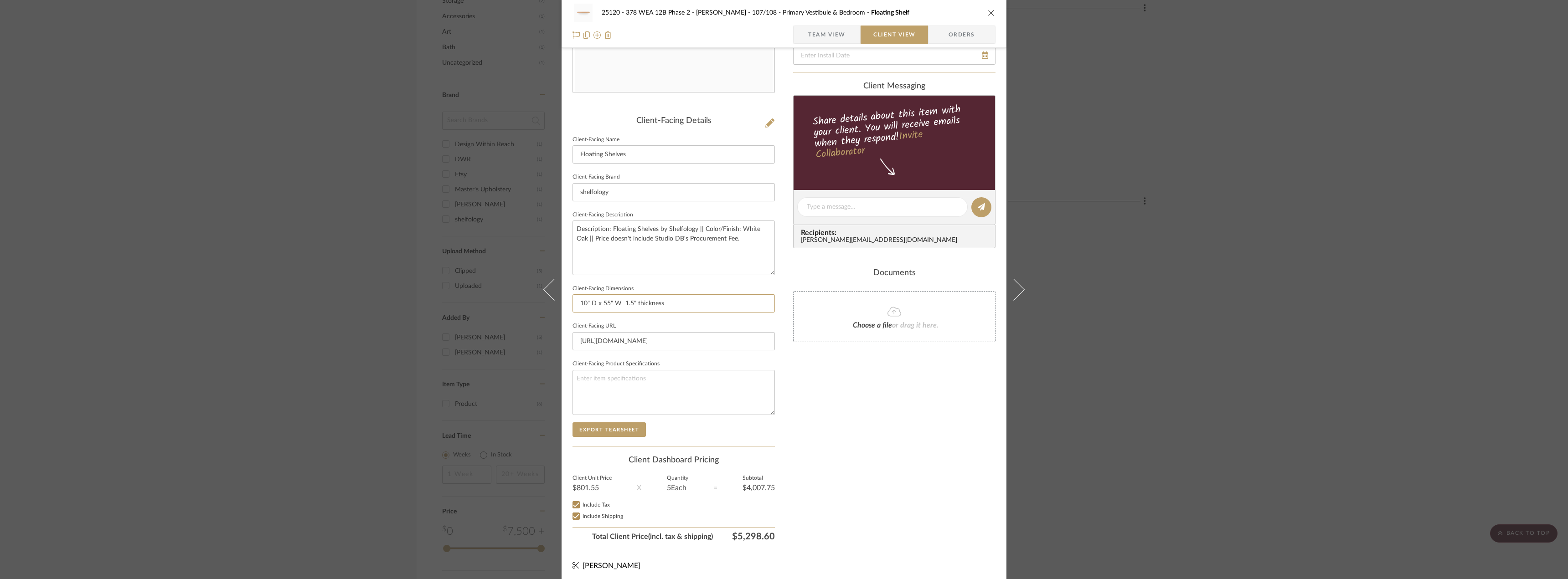
scroll to position [171, 0]
click at [821, 453] on div "Only content on this tab can share to Dashboard. Click eyeball icon to show or …" at bounding box center [894, 217] width 202 height 652
click at [879, 520] on div "Only content on this tab can share to Dashboard. Click eyeball icon to show or …" at bounding box center [894, 217] width 202 height 652
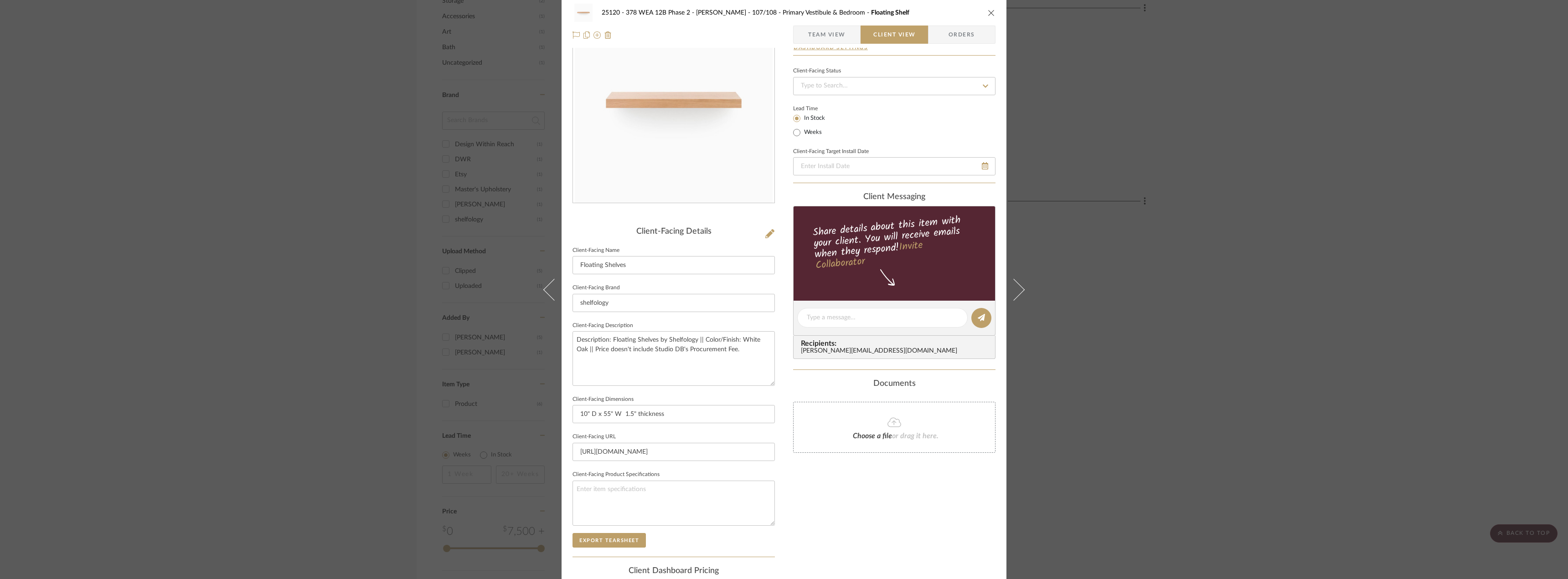
scroll to position [0, 0]
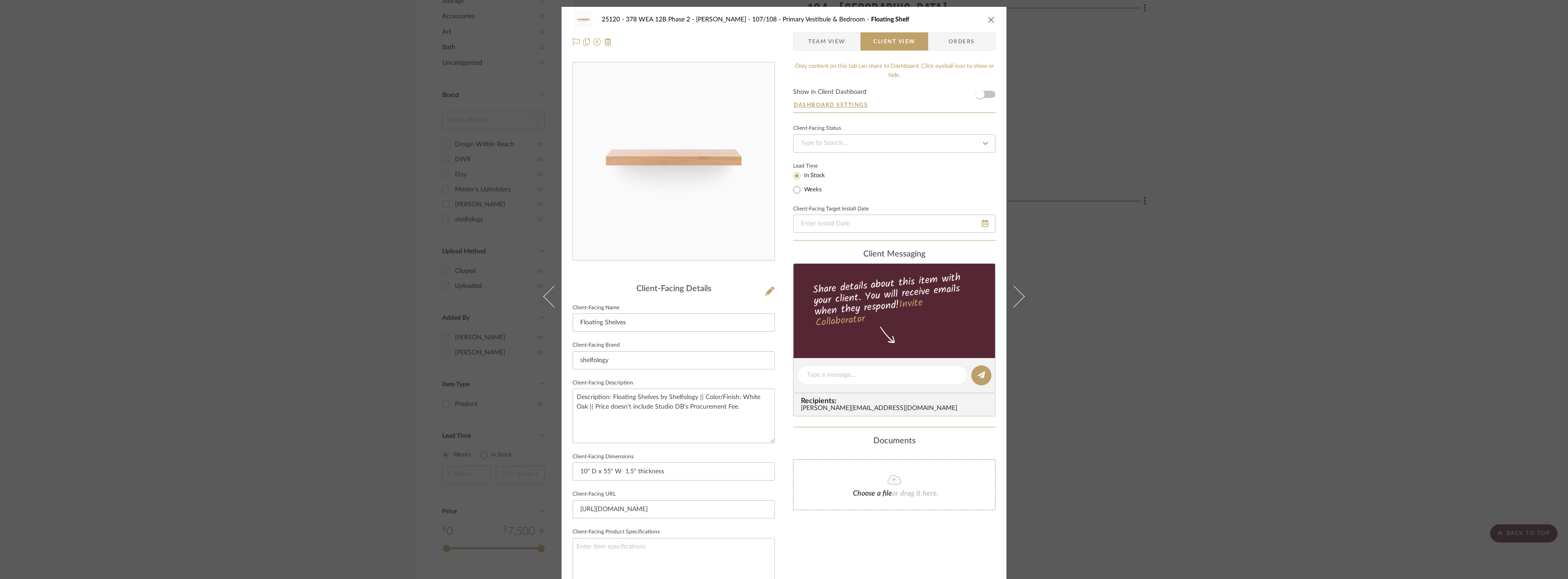
click at [818, 47] on span "Team View" at bounding box center [826, 41] width 37 height 18
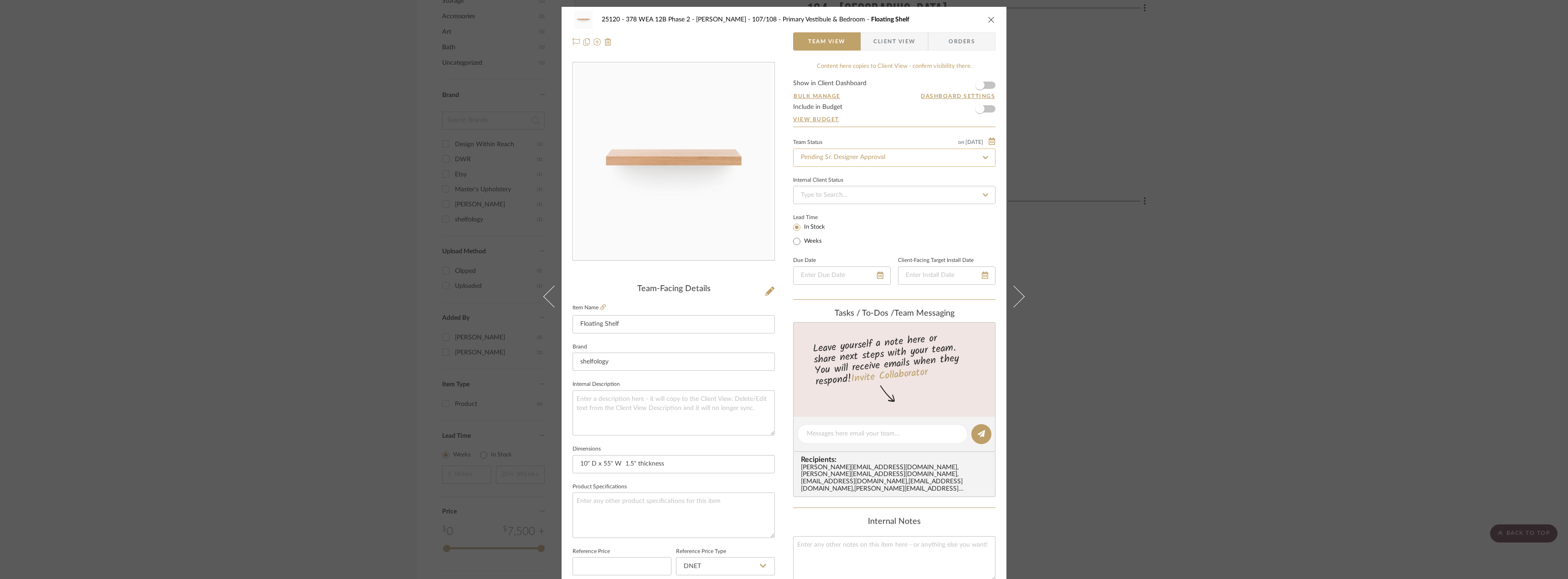
click at [853, 157] on input "Pending Sr. Designer Approval" at bounding box center [894, 158] width 202 height 18
click at [853, 199] on div "Approval Pending" at bounding box center [892, 205] width 202 height 23
type input "Approval Pending"
click at [984, 85] on span "button" at bounding box center [980, 85] width 20 height 20
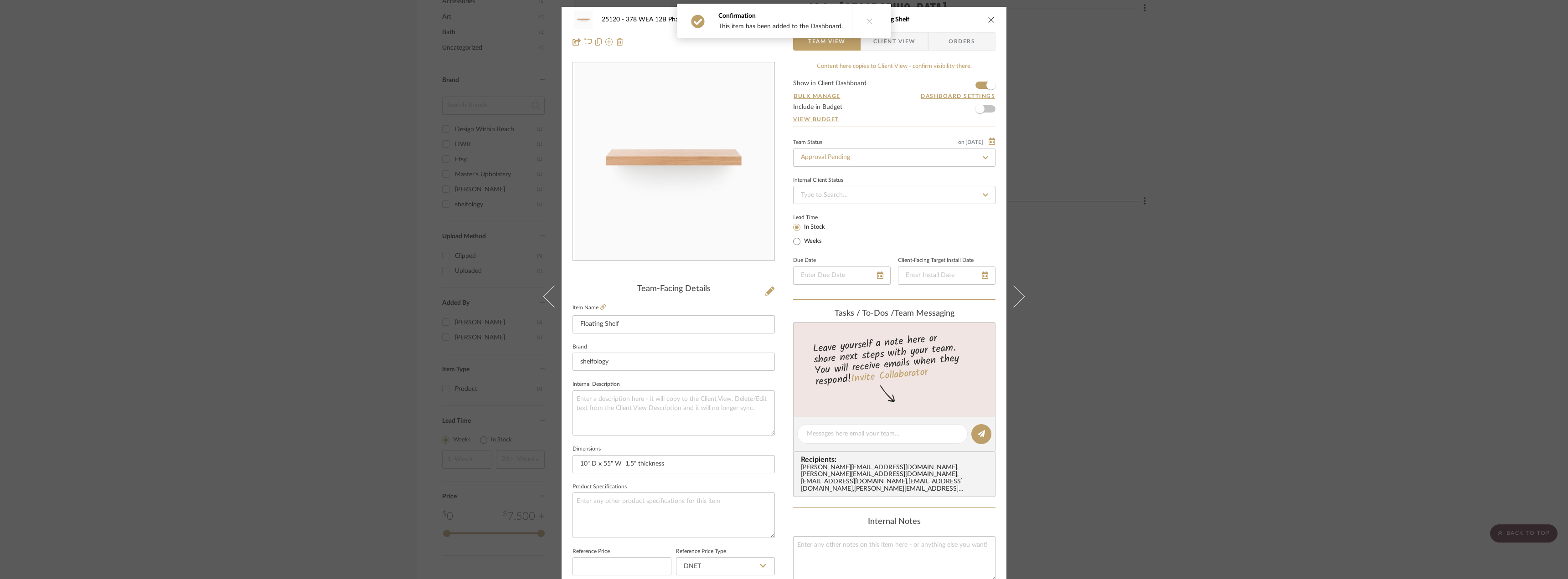
click at [909, 38] on span "Client View" at bounding box center [894, 41] width 42 height 18
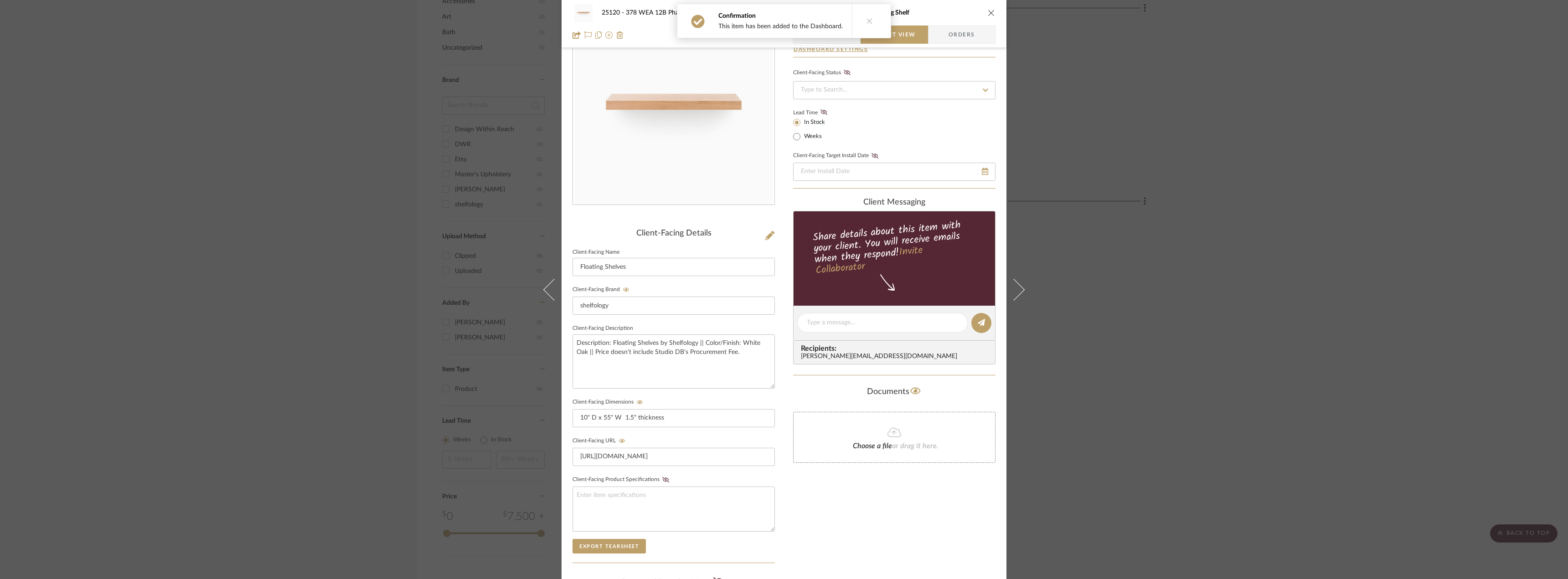
scroll to position [182, 0]
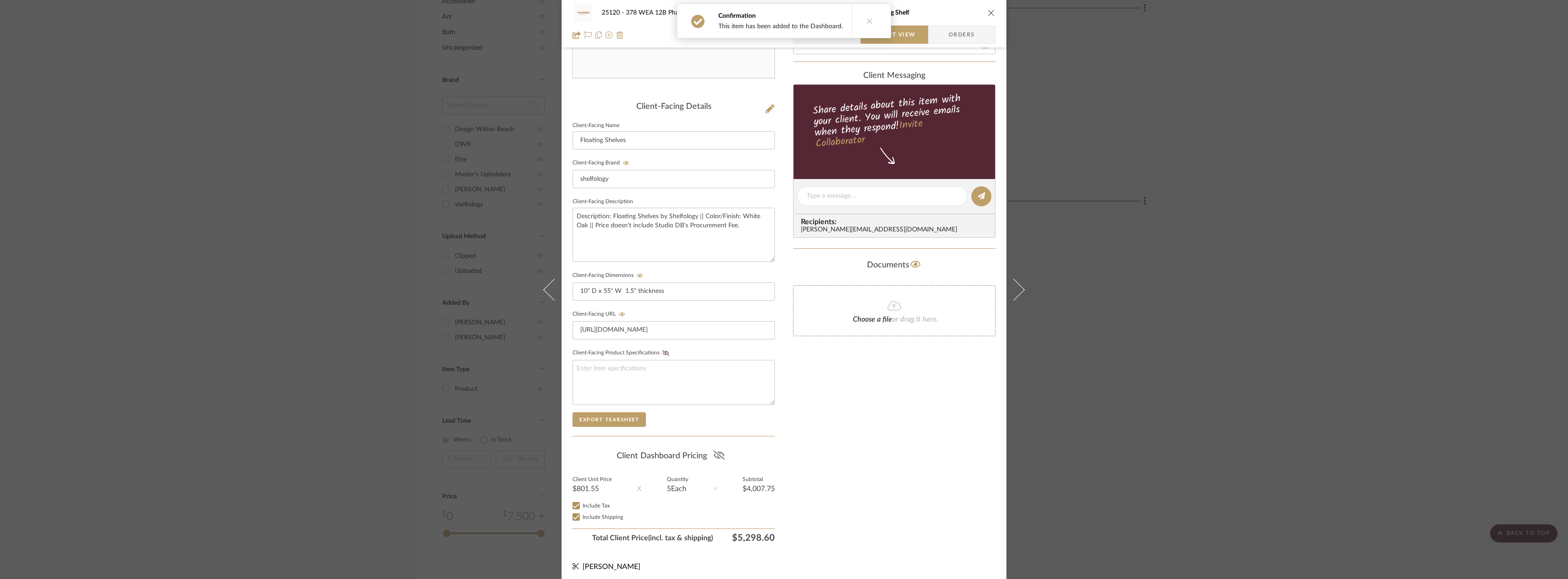
click at [721, 458] on icon at bounding box center [718, 455] width 11 height 9
click at [868, 458] on div "Only content on this tab can share to Dashboard. Click eyeball icon to show or …" at bounding box center [894, 213] width 202 height 667
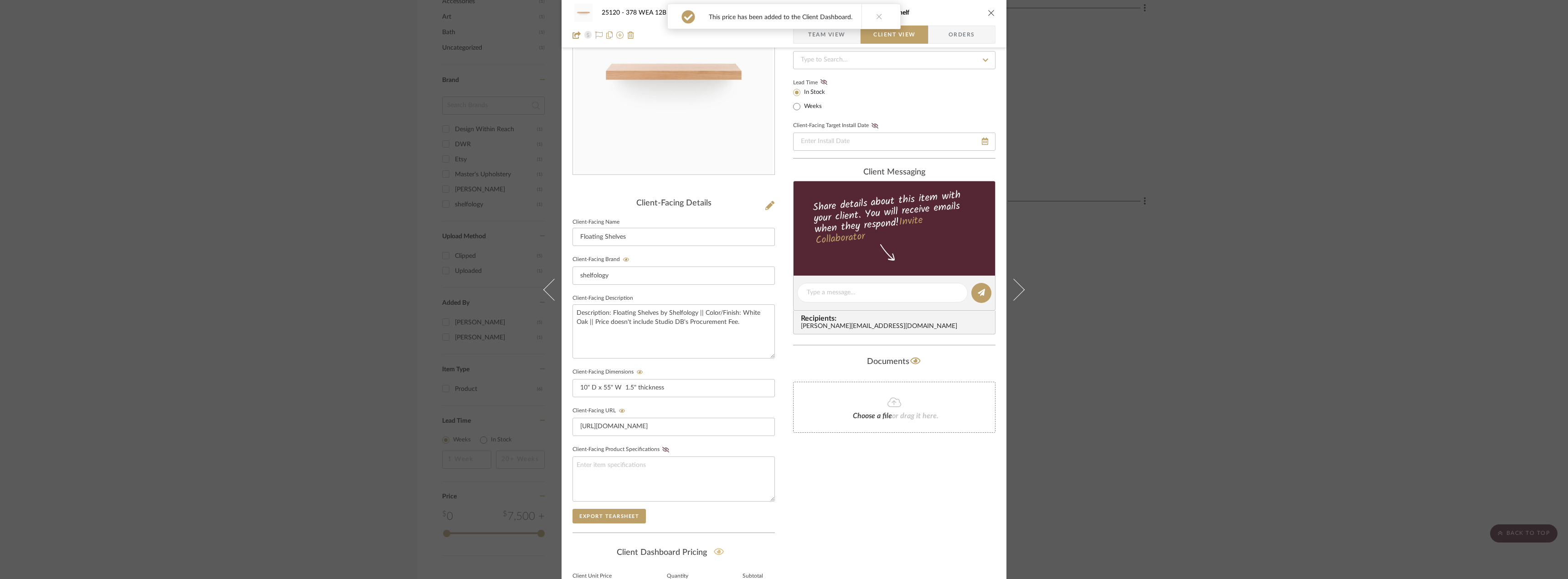
scroll to position [0, 0]
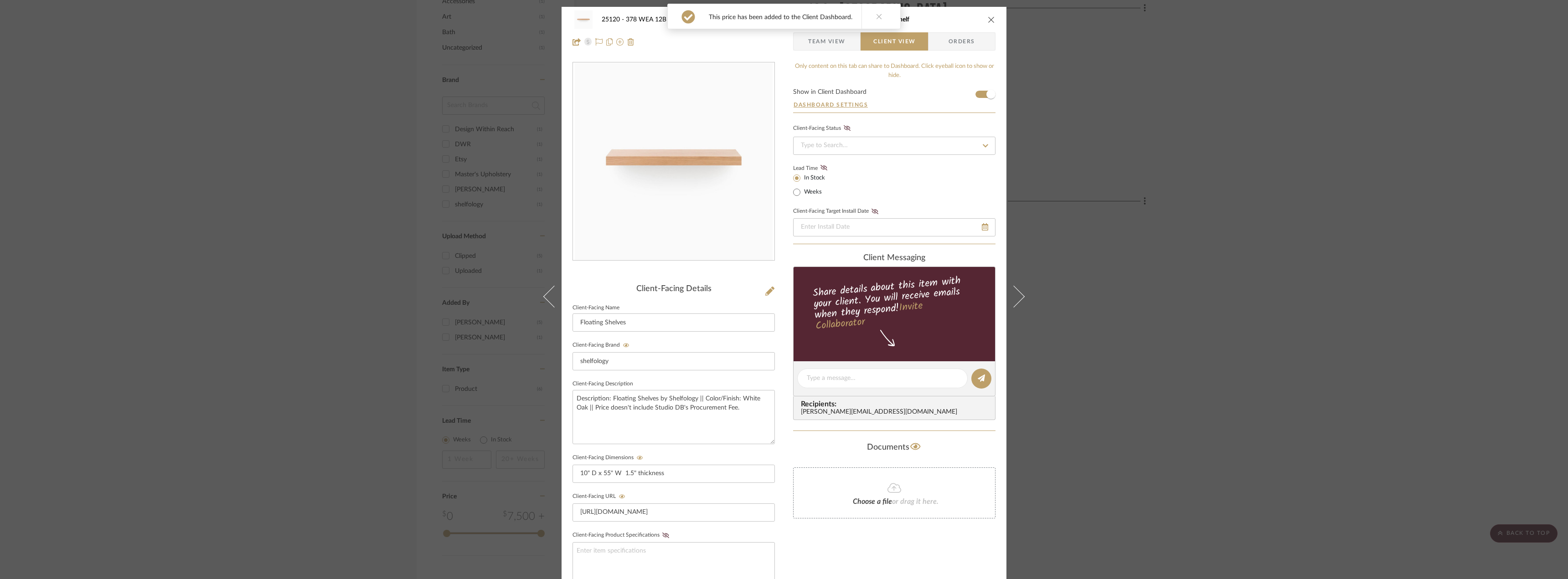
click at [884, 23] on button at bounding box center [879, 16] width 35 height 25
click at [837, 39] on span "Team View" at bounding box center [826, 41] width 37 height 18
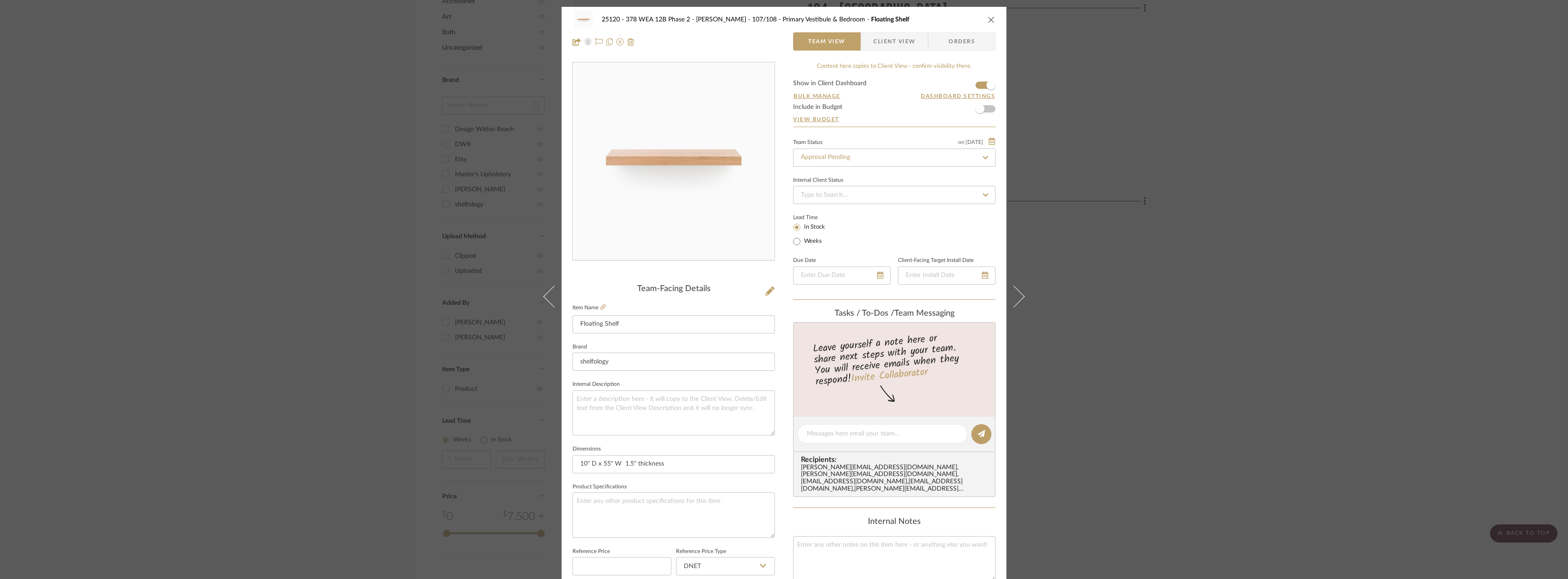
click at [1234, 282] on div "25120 - 378 WEA 12B Phase 2 - Mautner 107/108 - Primary Vestibule & Bedroom Flo…" at bounding box center [784, 289] width 1568 height 579
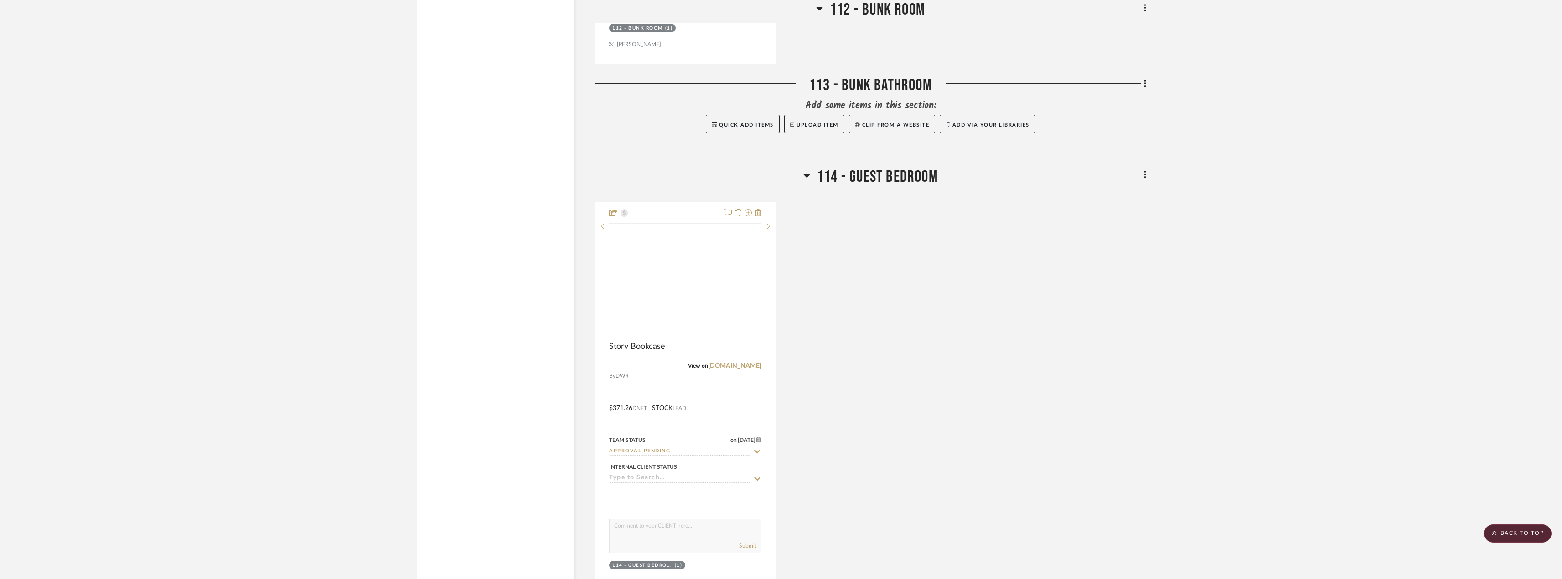
scroll to position [1947, 0]
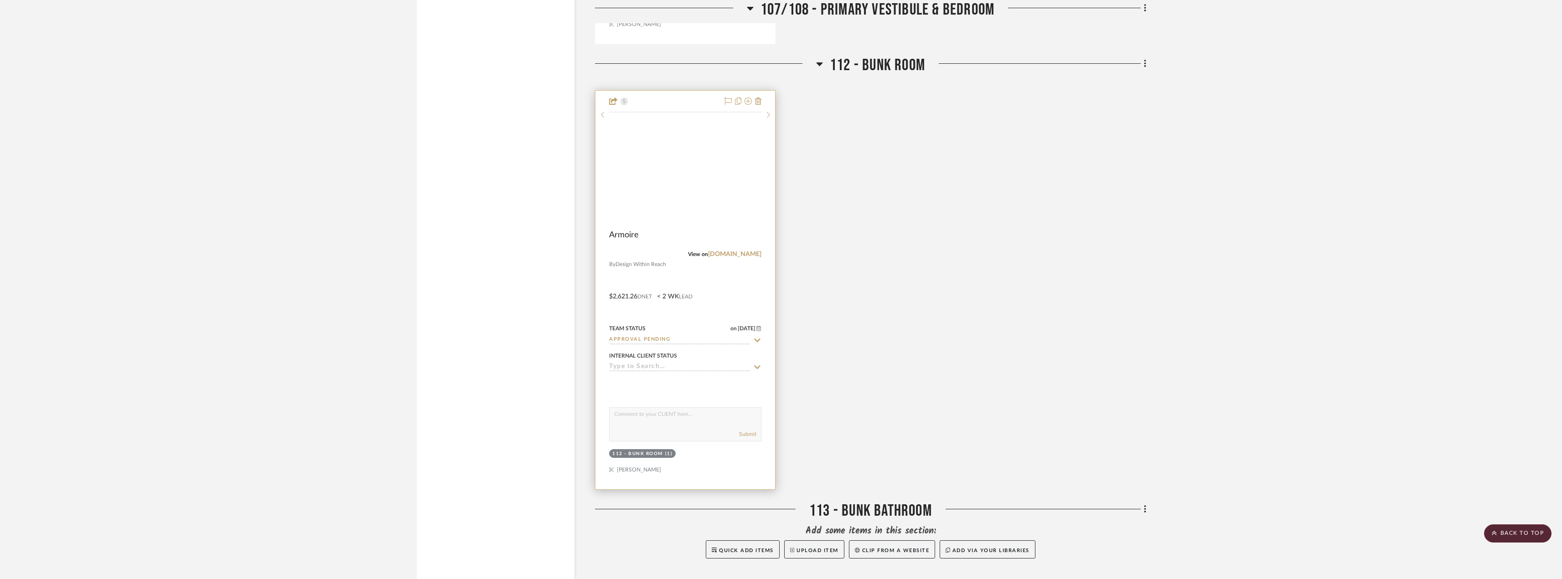
scroll to position [1231, 0]
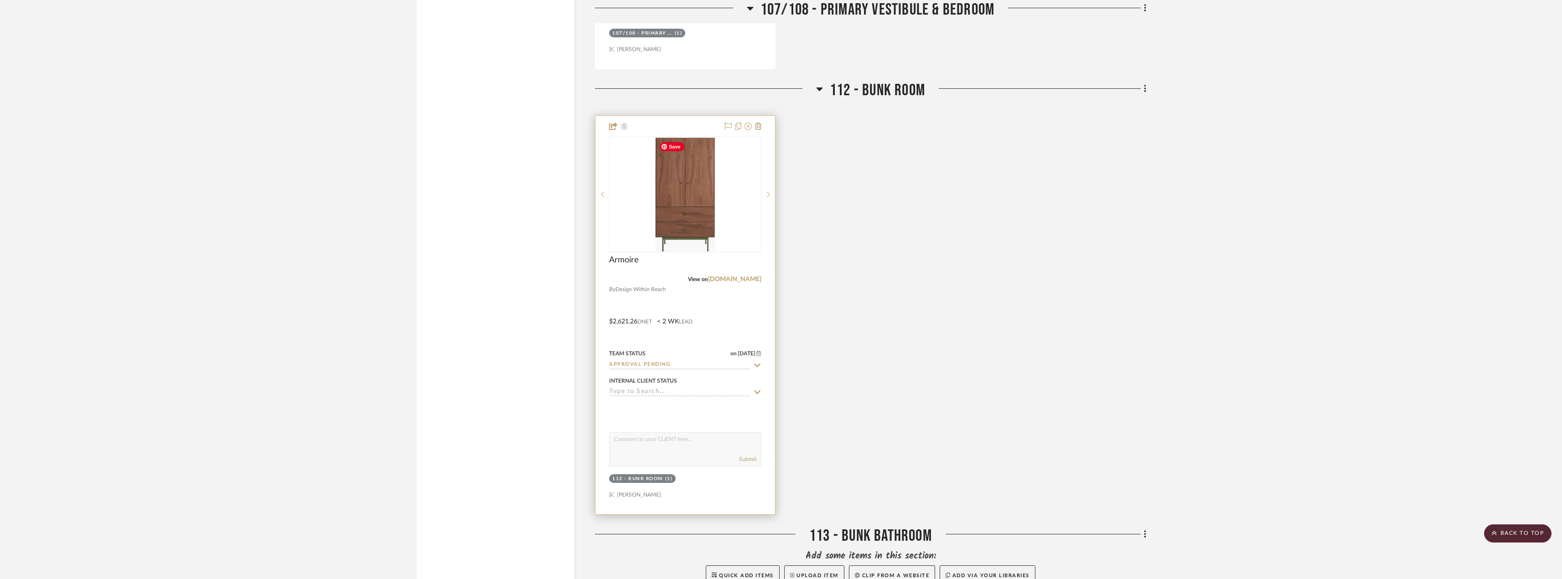
click at [0, 0] on img at bounding box center [0, 0] width 0 height 0
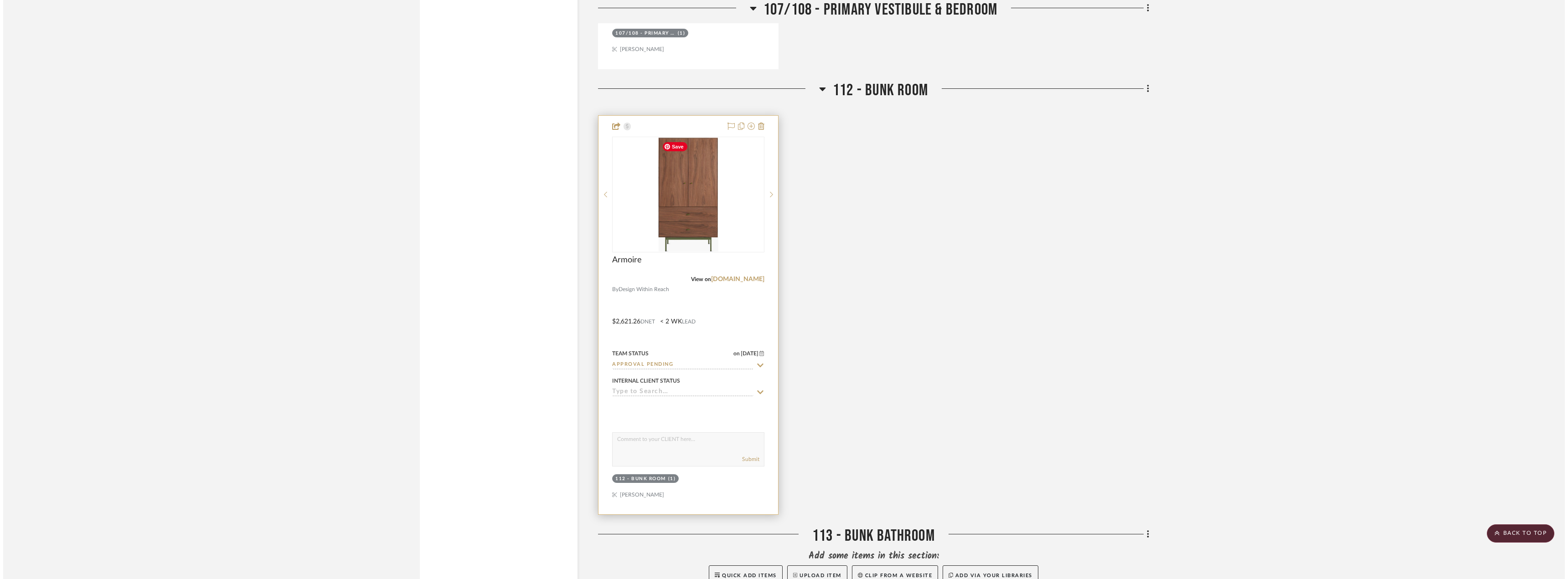
scroll to position [0, 0]
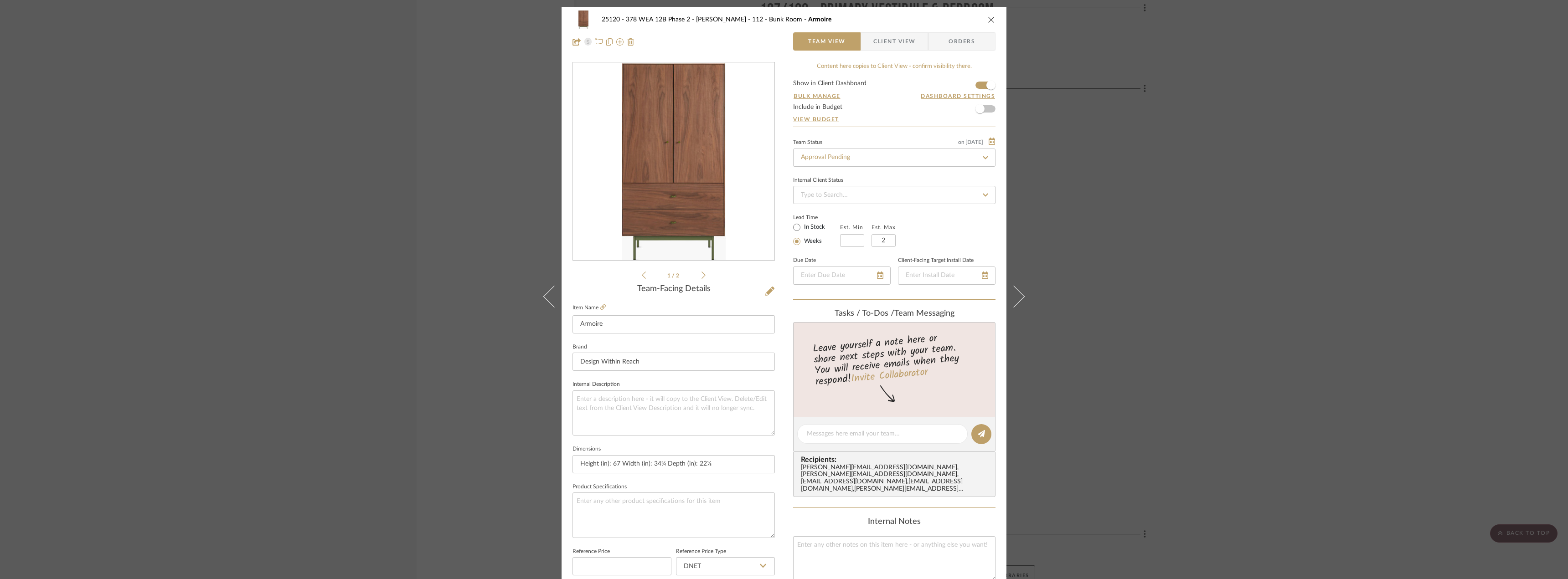
click at [891, 39] on span "Client View" at bounding box center [894, 41] width 42 height 18
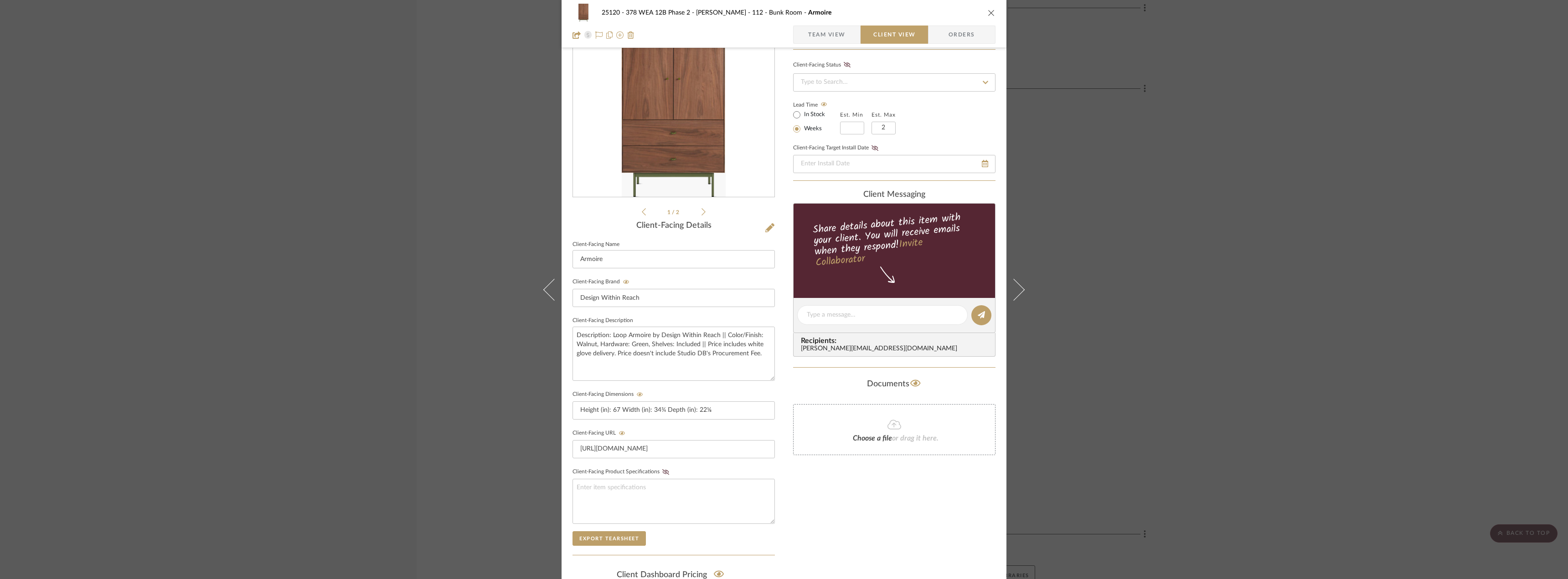
scroll to position [186, 0]
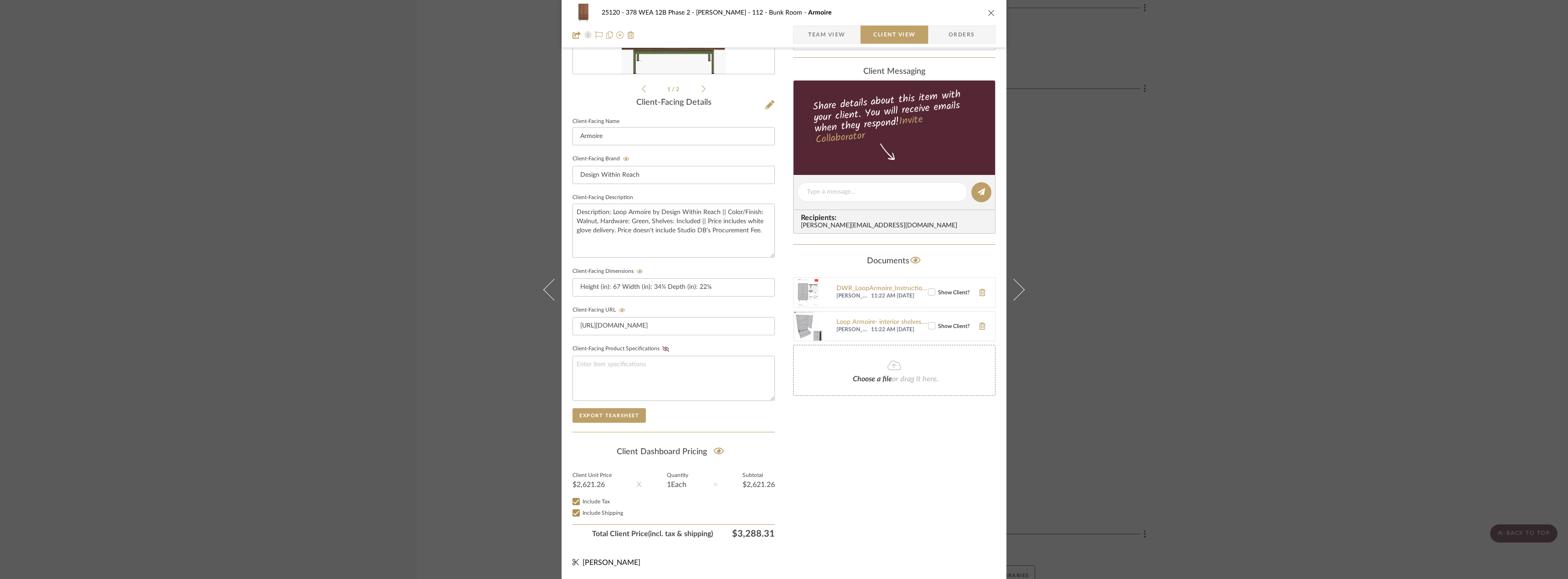
click at [931, 293] on icon at bounding box center [932, 292] width 6 height 6
click at [929, 323] on icon at bounding box center [932, 326] width 6 height 6
click at [1106, 315] on div "25120 - 378 WEA 12B Phase 2 - [PERSON_NAME] 112 - Bunk Room Armoire Team View C…" at bounding box center [784, 289] width 1568 height 579
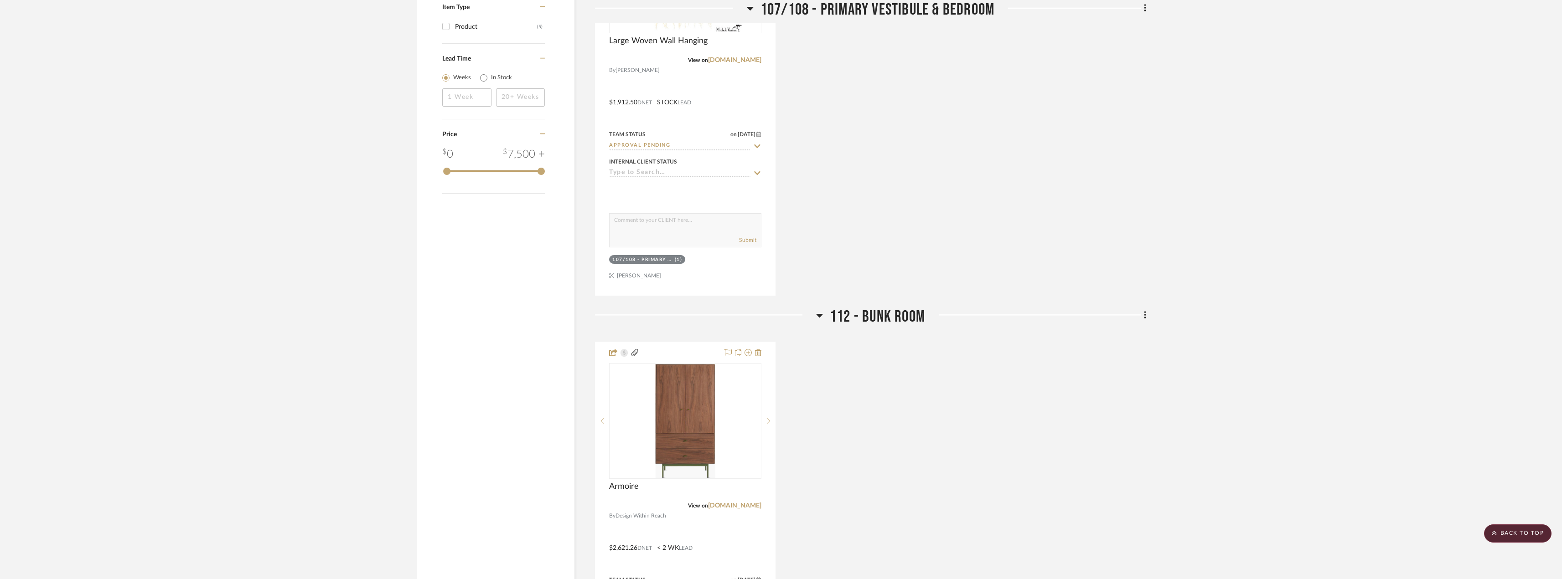
scroll to position [1003, 0]
